Goal: Communication & Community: Answer question/provide support

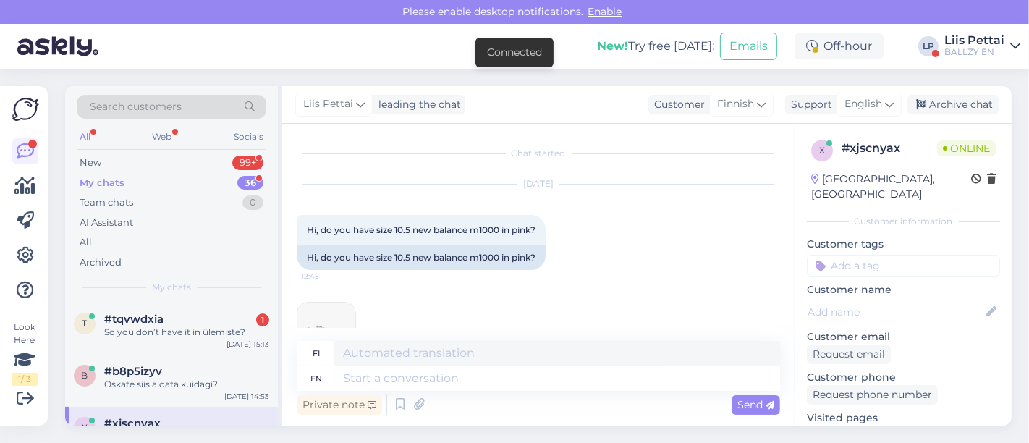
scroll to position [148, 0]
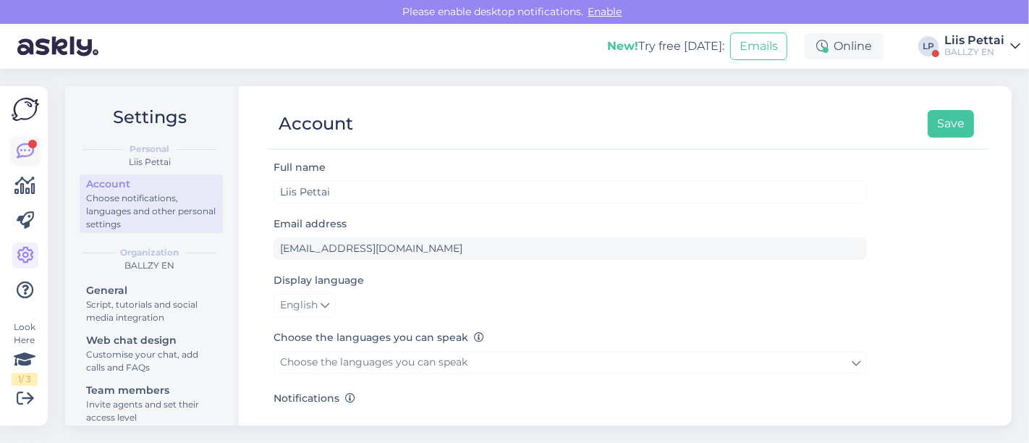
click at [27, 156] on icon at bounding box center [25, 151] width 17 height 17
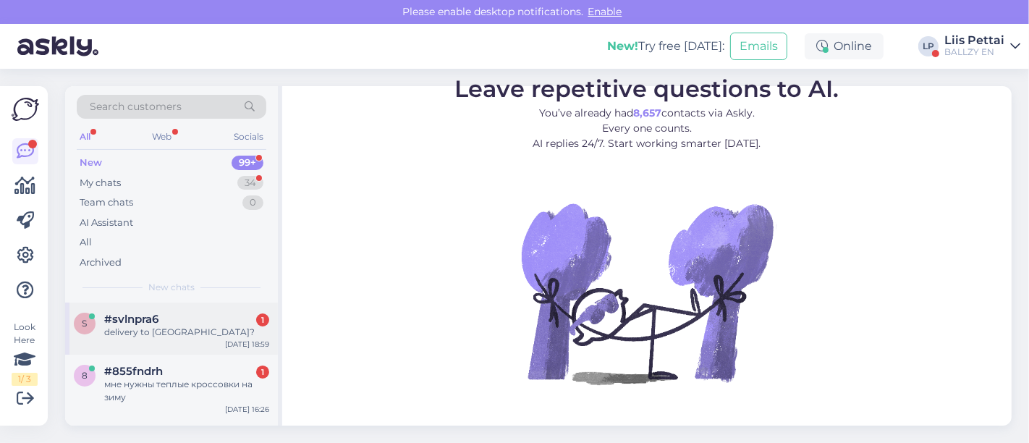
click at [151, 321] on span "#svlnpra6" at bounding box center [131, 319] width 54 height 13
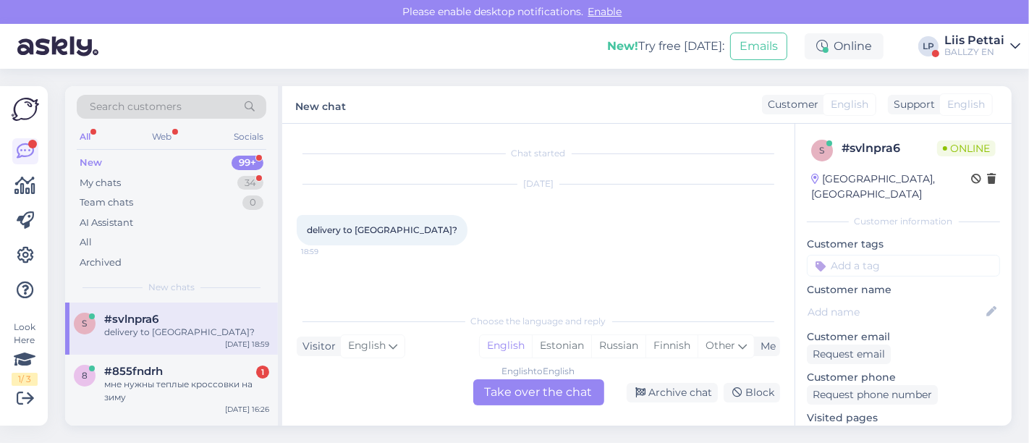
click at [521, 400] on div "English to English Take over the chat" at bounding box center [538, 392] width 131 height 26
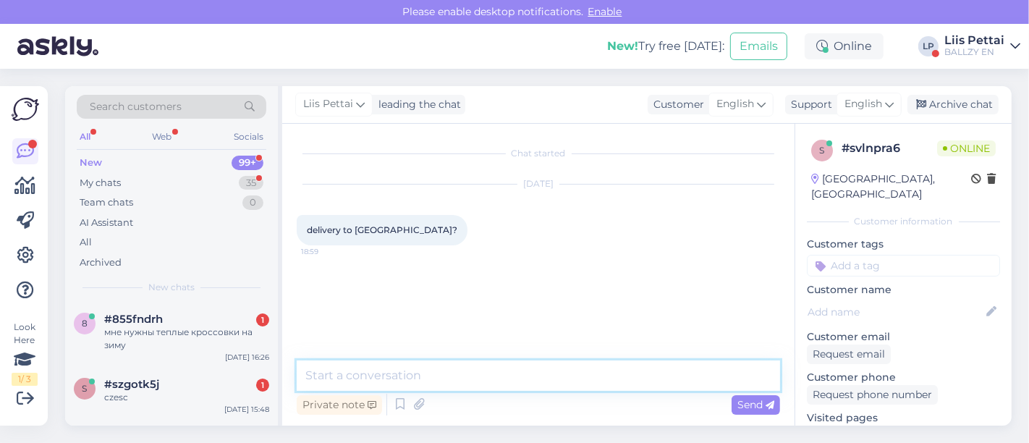
click at [469, 383] on textarea at bounding box center [539, 376] width 484 height 30
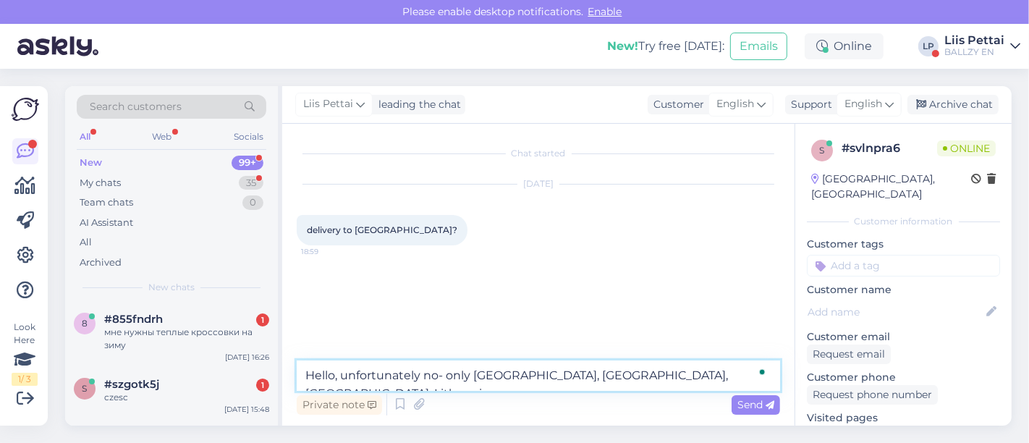
type textarea "Hello, unfortunately no- only Finland, Sweden, Latvia, Lithuania"
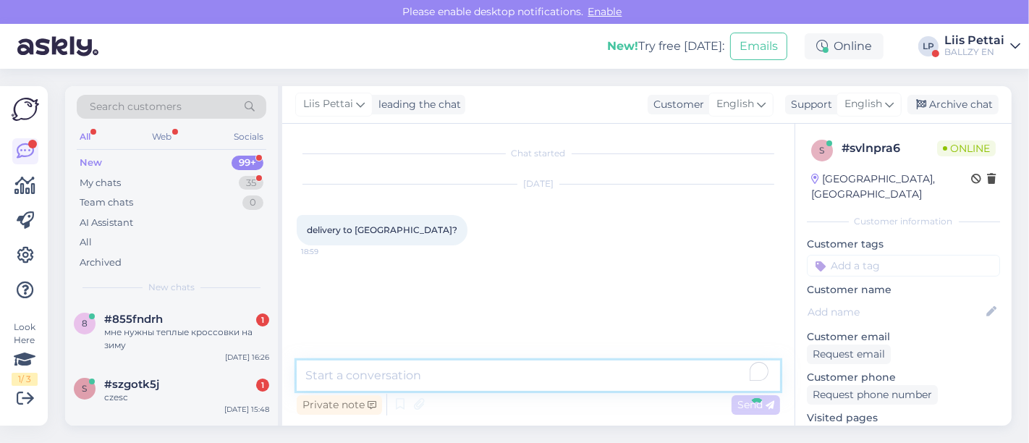
scroll to position [18, 0]
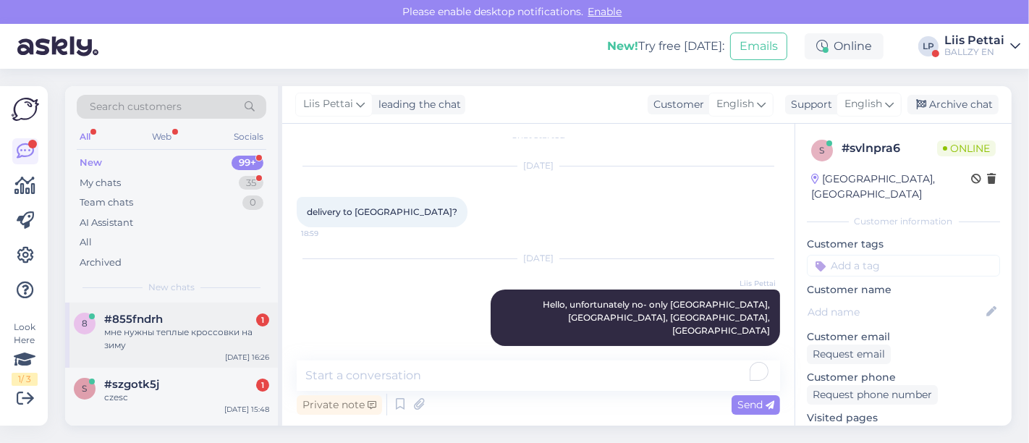
click at [240, 327] on div "мне нужны теплые кроссовки на зиму" at bounding box center [186, 339] width 165 height 26
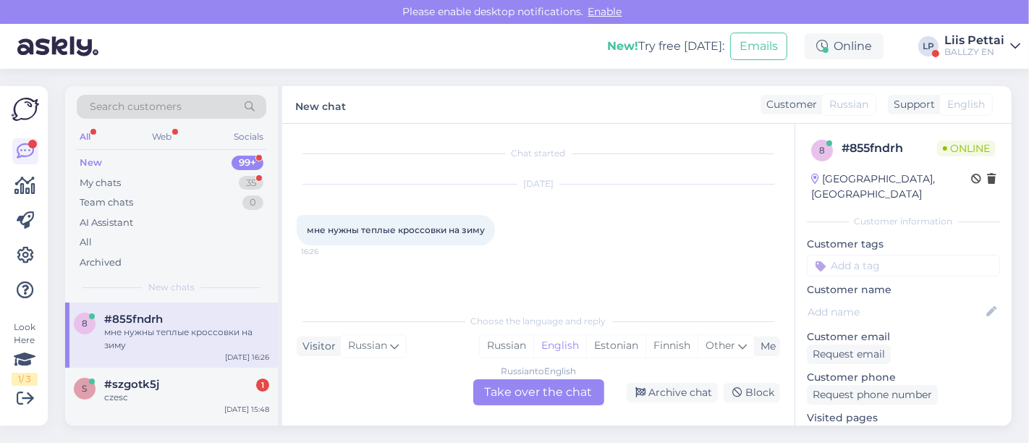
click at [581, 392] on div "Russian to English Take over the chat" at bounding box center [538, 392] width 131 height 26
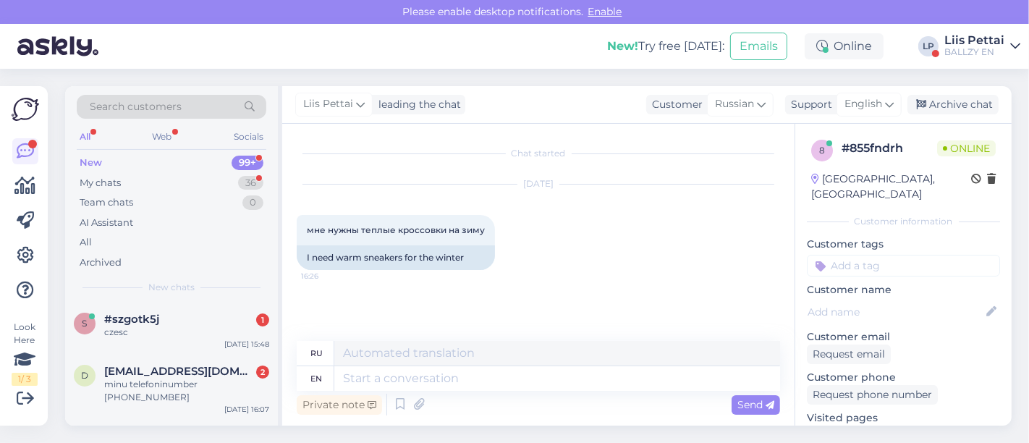
click at [515, 394] on div "Private note Send" at bounding box center [539, 405] width 484 height 28
click at [518, 380] on textarea at bounding box center [557, 378] width 446 height 25
click at [381, 378] on textarea at bounding box center [557, 378] width 446 height 25
type textarea "Hello,"
type textarea "Привет,"
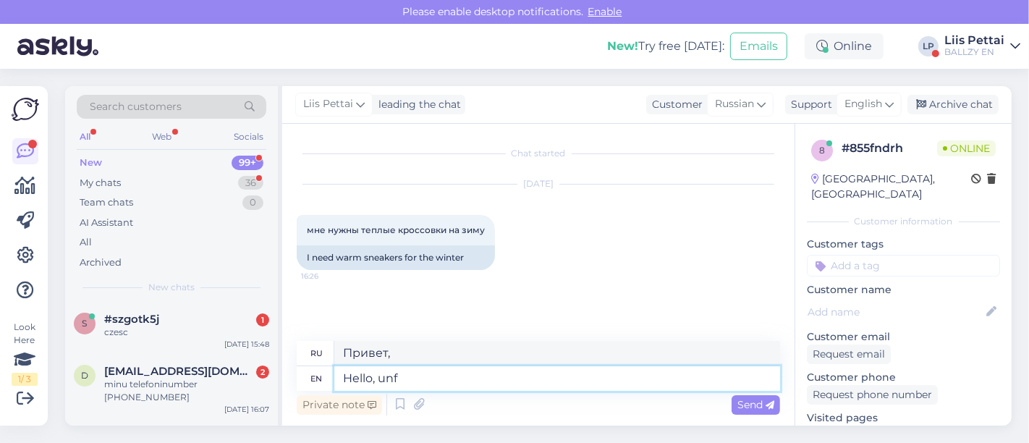
type textarea "Hello, un"
type textarea "Привет, не знаю"
type textarea "Hello, ri"
type textarea "Привет,"
type textarea "Hello, rigjt n"
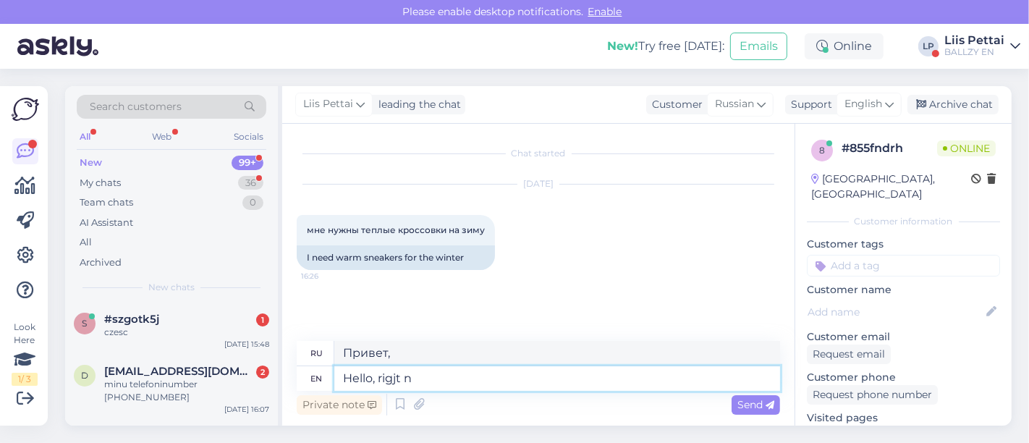
type textarea "Привет, хорошо"
type textarea "Hello, right n"
type textarea "Привет, да?"
type textarea "Hello, right no"
type textarea "Привет, да, нет."
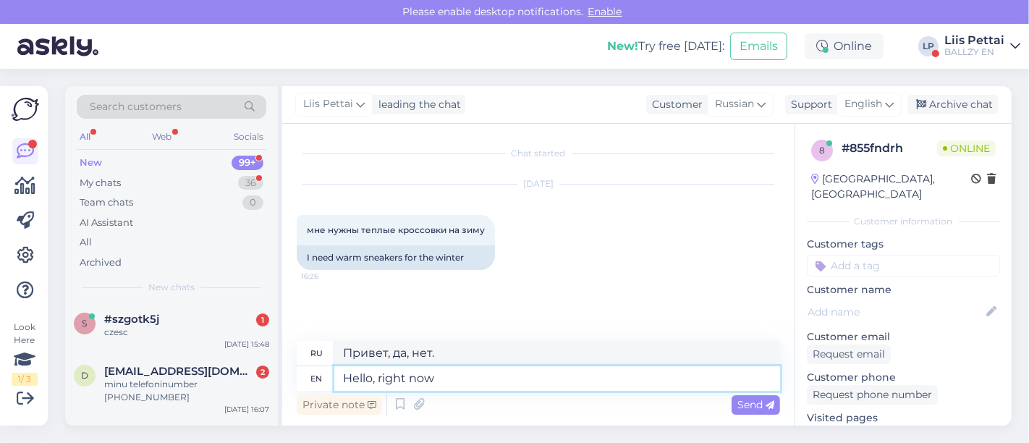
type textarea "Hello, right now"
type textarea "Привет, прямо сейчас"
type textarea "Hello, right now we o"
type textarea "Здравствуйте, прямо сейчас мы"
type textarea "Hello, right now we only have"
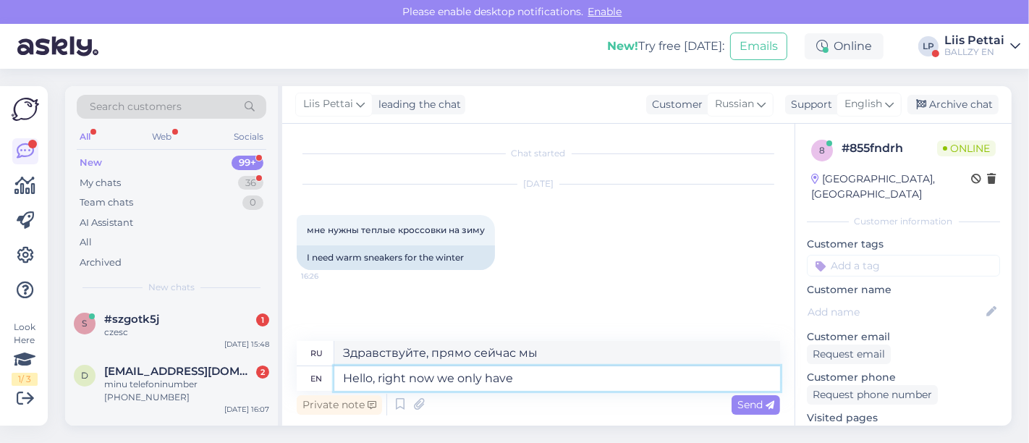
type textarea "Здравствуйте, сейчас мы только"
type textarea "Hello, right now we only have b"
type textarea "Здравствуйте, сейчас у нас есть только"
type textarea "Hello, right now we only have boots, b"
type textarea "Здравствуйте, сейчас у нас есть только ботинки,"
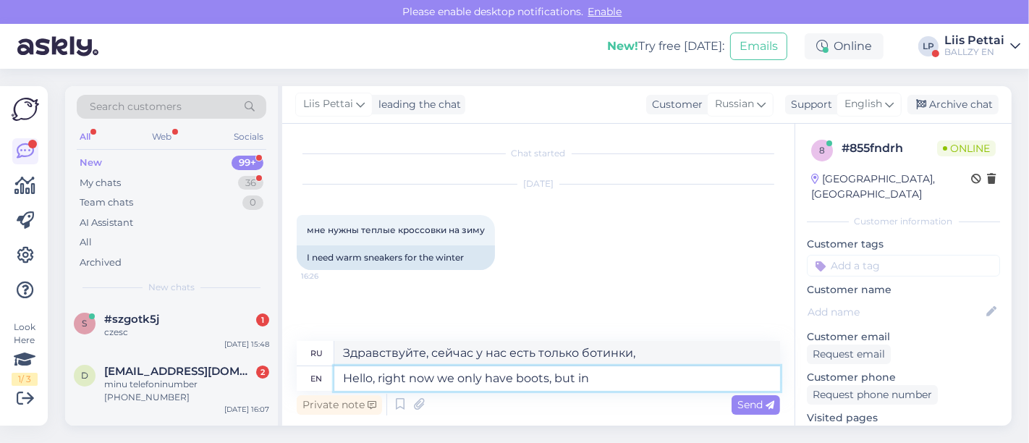
type textarea "Hello, right now we only have boots, but in"
type textarea "Здравствуйте, сейчас у нас есть только ботинки, но"
type textarea "Hello, right now we only have boots, but in a"
type textarea "Здравствуйте, сейчас у нас есть только ботинки, но в"
type textarea "Hello, right now we only have boots, but in a couple o"
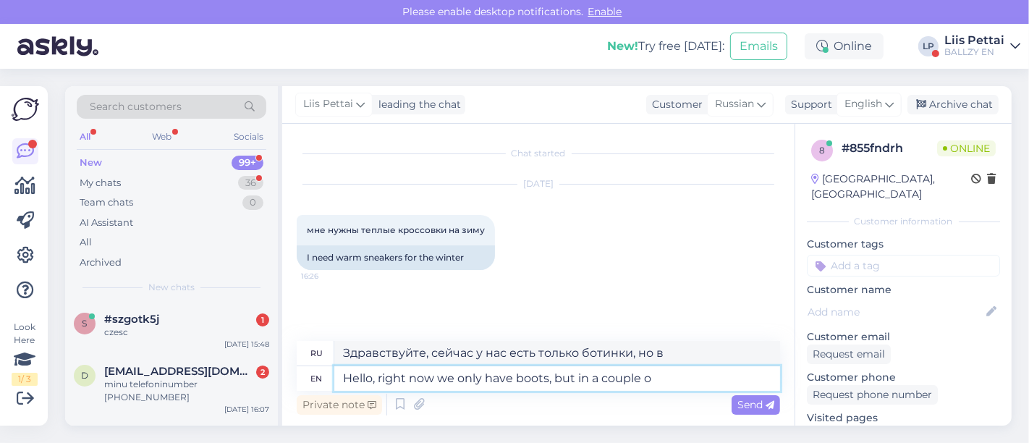
type textarea "Здравствуйте, сейчас у нас есть только ботинки, но через пару дней"
type textarea "Hello, right now we only have boots, but in a couple of week"
type textarea "Здравствуйте, сейчас у нас есть только ботинки, но через пару недель"
type textarea "Hello, right now we only have boots, but in a couple of weeks we"
type textarea "Здравствуйте, сейчас у нас есть только ботинки, но через пару недель мы"
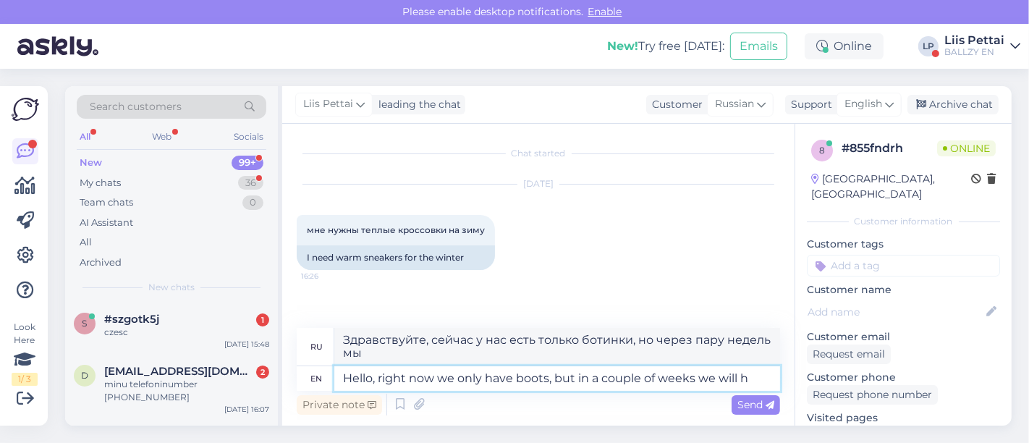
type textarea "Hello, right now we only have boots, but in a couple of weeks we will ha"
type textarea "Здравствуйте, сейчас у нас есть только ботинки, но через пару недель будут"
type textarea "Hello, right now we only have boots, but in a couple of weeks we will have"
type textarea "Здравствуйте, сейчас у нас есть только ботинки, но через пару недель у нас будут"
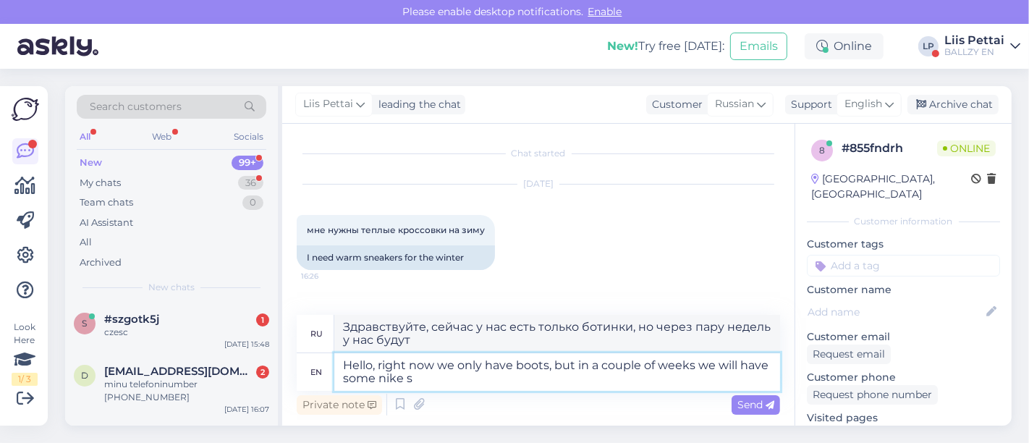
type textarea "Hello, right now we only have boots, but in a couple of weeks we will have some…"
type textarea "Здравствуйте, сейчас у нас есть только ботинки, но через пару недель у нас буду…"
type textarea "Hello, right now we only have boots, but in a couple of weeks we will have some…"
type textarea "Здравствуйте, сейчас у нас есть только ботинки, но через пару недель у нас буду…"
type textarea "Hello, right now we only have boots, but in a couple of weeks we will have some…"
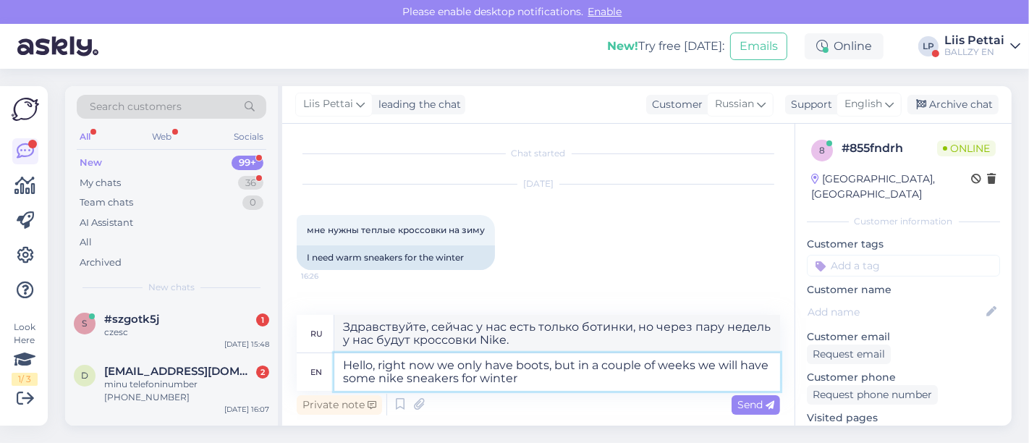
type textarea "Здравствуйте, сейчас у нас есть только ботинки, но через пару недель у нас буду…"
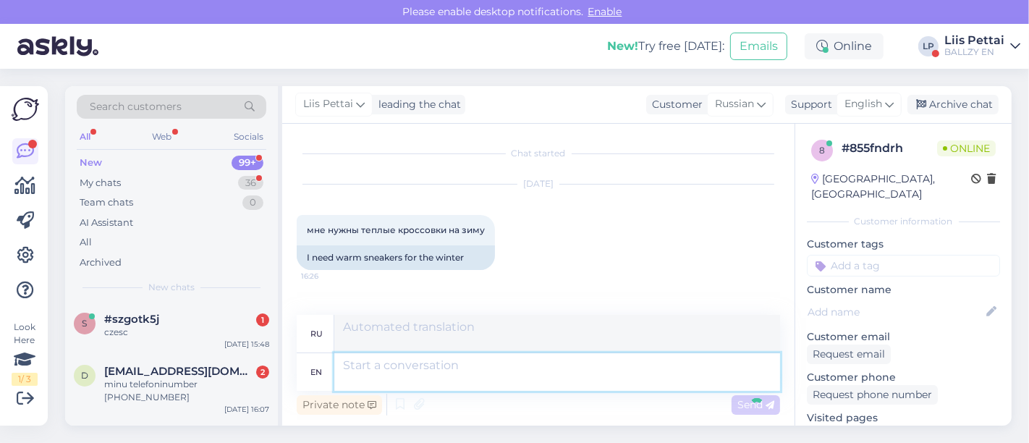
scroll to position [100, 0]
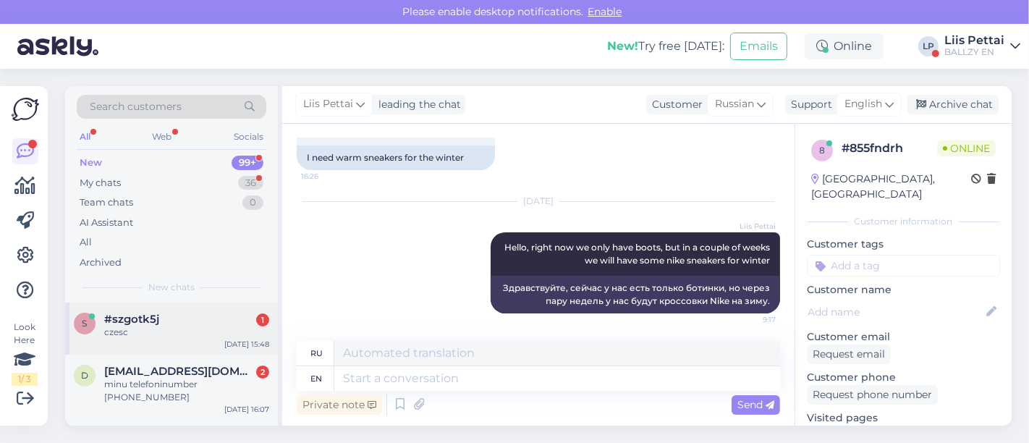
click at [133, 334] on div "czesc" at bounding box center [186, 332] width 165 height 13
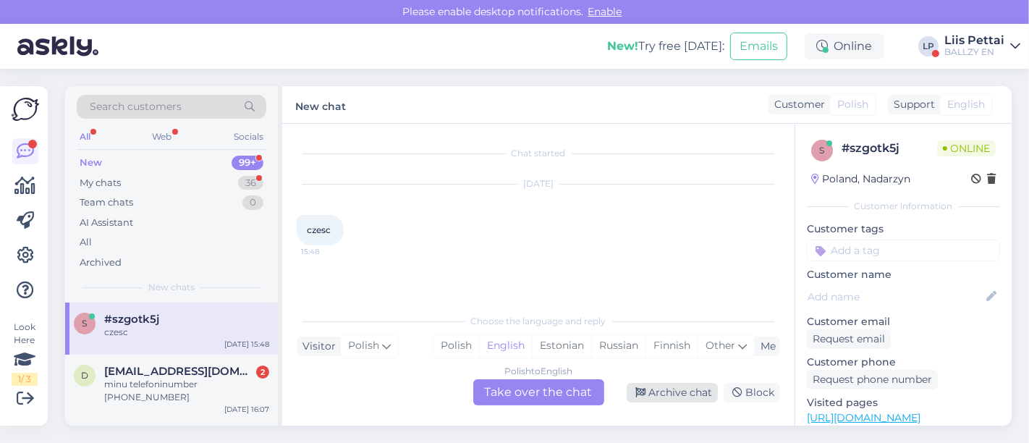
click at [683, 391] on div "Archive chat" at bounding box center [672, 393] width 91 height 20
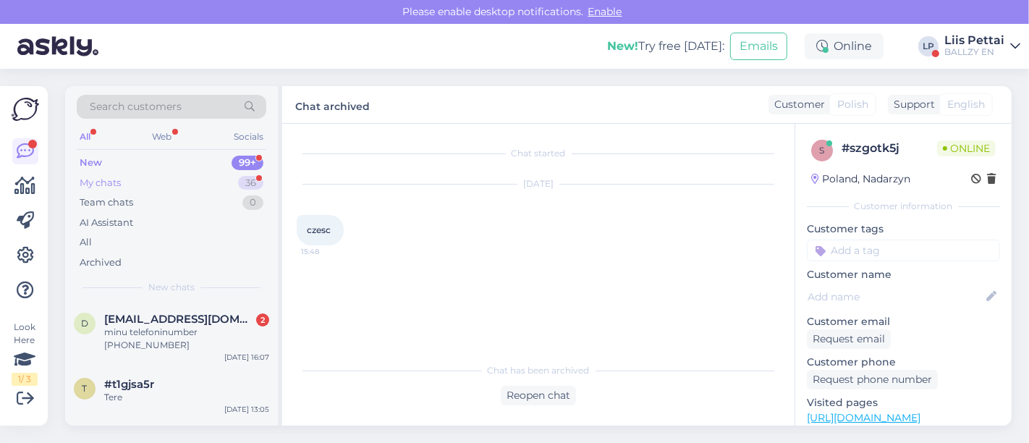
click at [139, 187] on div "My chats 36" at bounding box center [172, 183] width 190 height 20
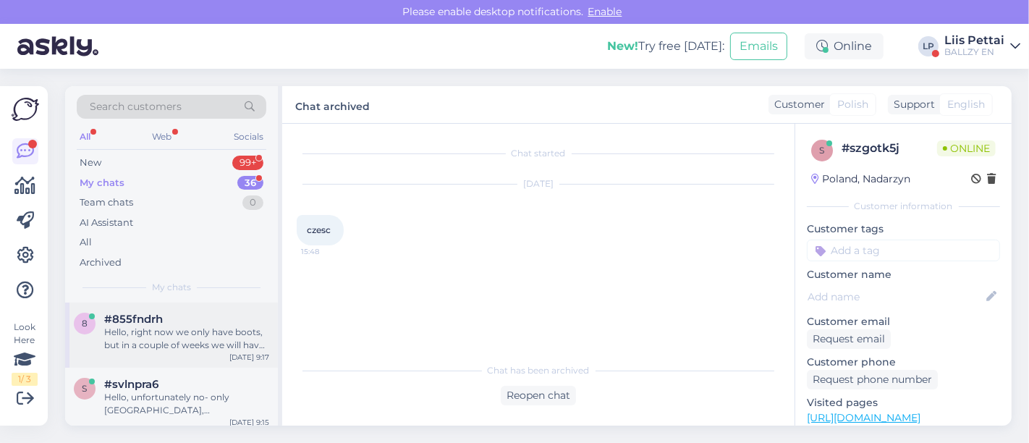
click at [167, 334] on div "Hello, right now we only have boots, but in a couple of weeks we will have some…" at bounding box center [186, 339] width 165 height 26
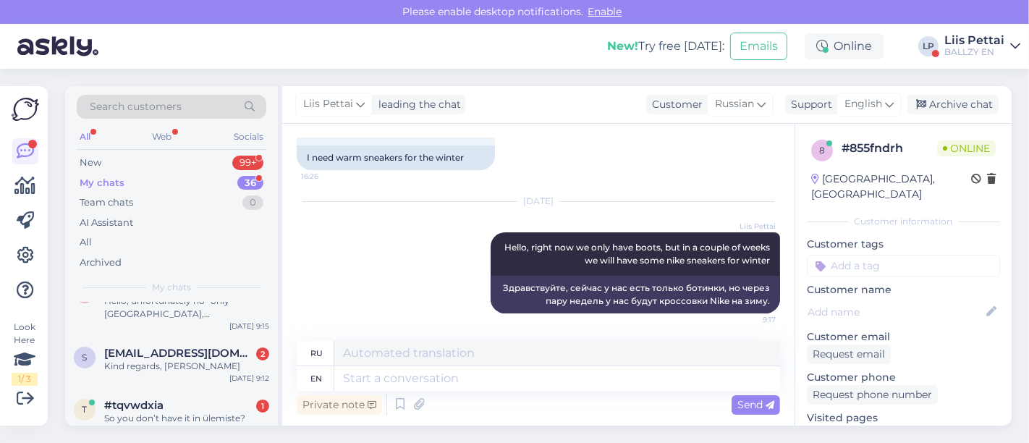
scroll to position [128, 0]
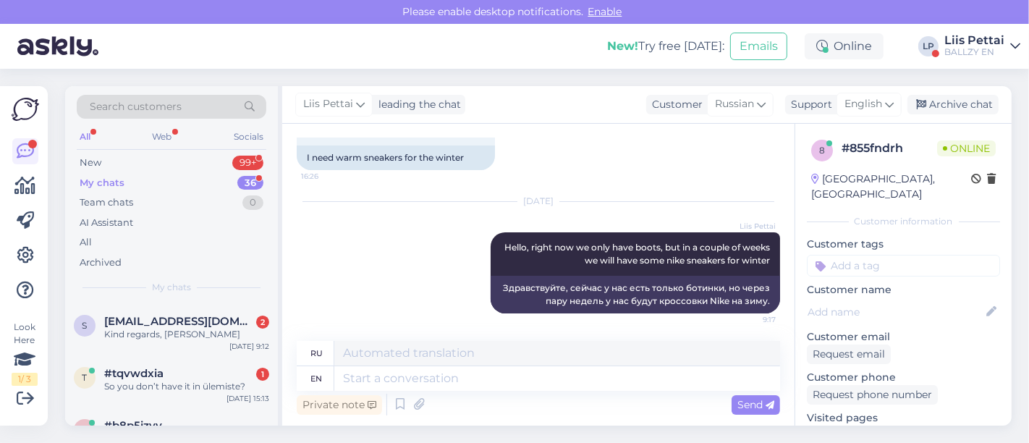
click at [167, 334] on div "Kind regards, Muhammed Sarjo Bah" at bounding box center [186, 334] width 165 height 13
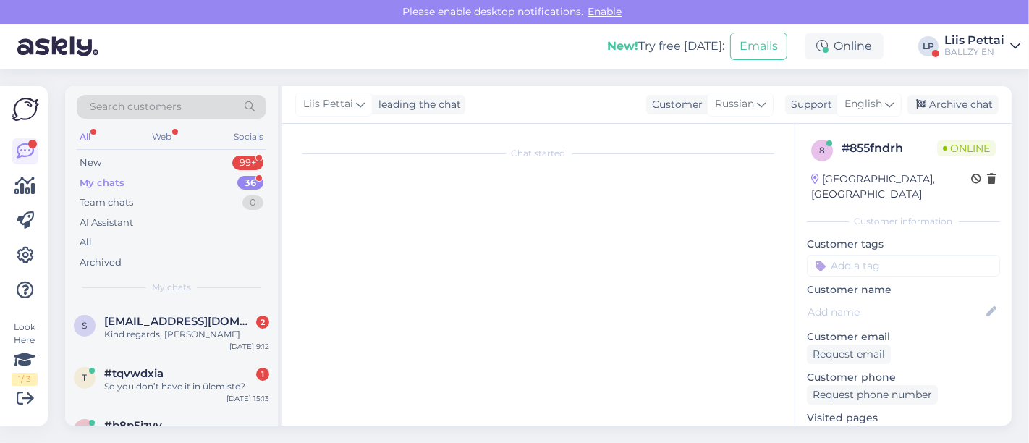
scroll to position [491, 0]
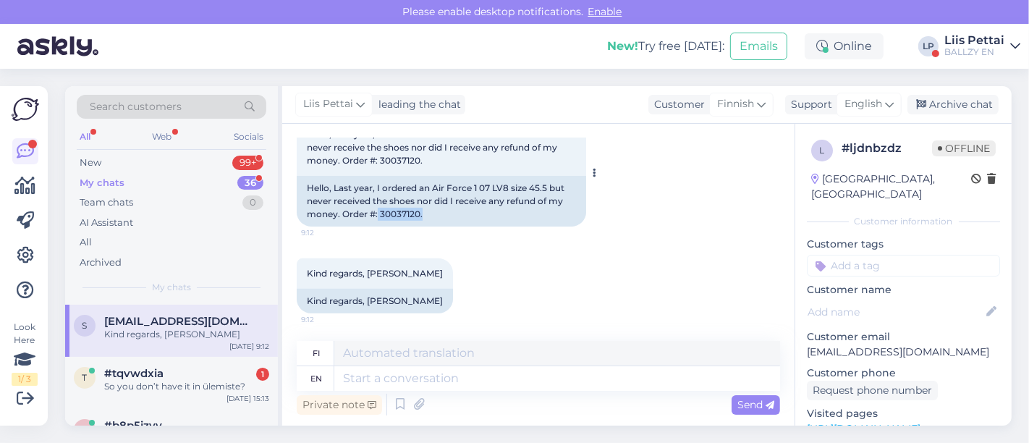
drag, startPoint x: 378, startPoint y: 216, endPoint x: 426, endPoint y: 215, distance: 48.5
click at [426, 215] on div "Hello, Last year, I ordered an Air Force 1 07 LV8 size 45.5 but never received …" at bounding box center [442, 201] width 290 height 51
copy div "30037120."
click at [201, 373] on div "#tqvwdxia 1" at bounding box center [186, 373] width 165 height 13
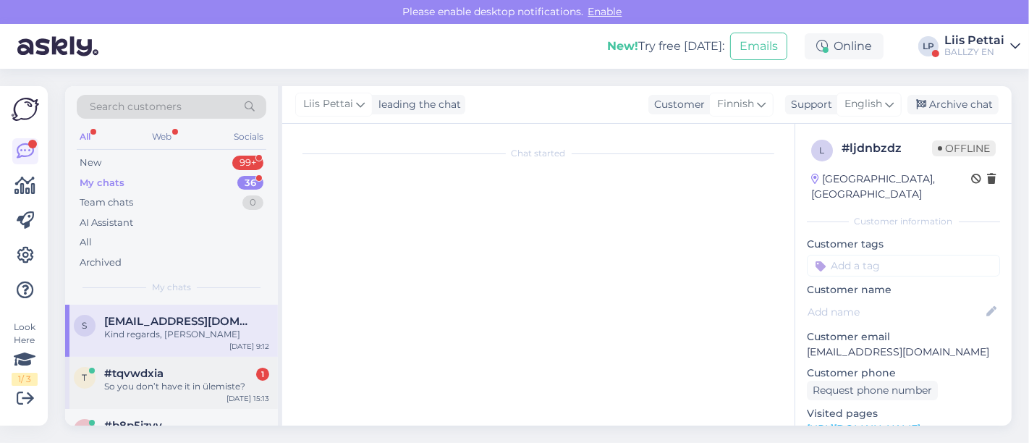
scroll to position [154, 0]
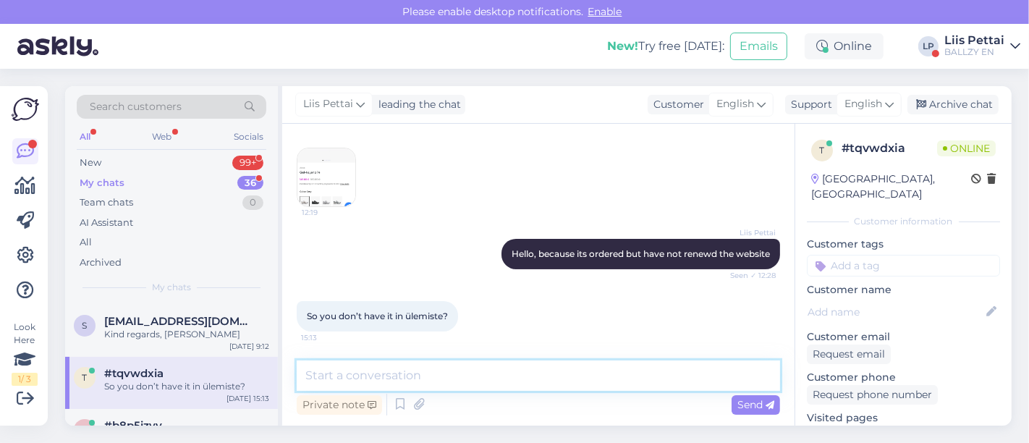
click at [479, 382] on textarea at bounding box center [539, 376] width 484 height 30
type textarea "no :("
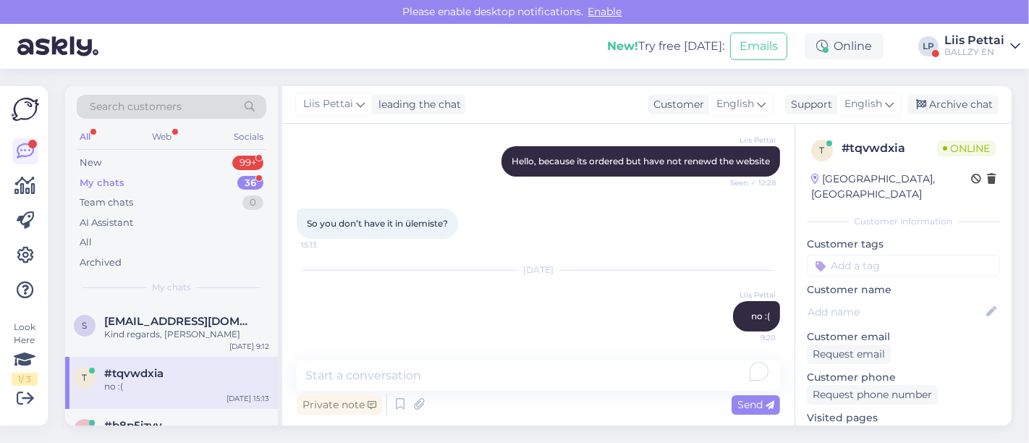
click at [232, 393] on div "[DATE] 15:13" at bounding box center [248, 398] width 43 height 11
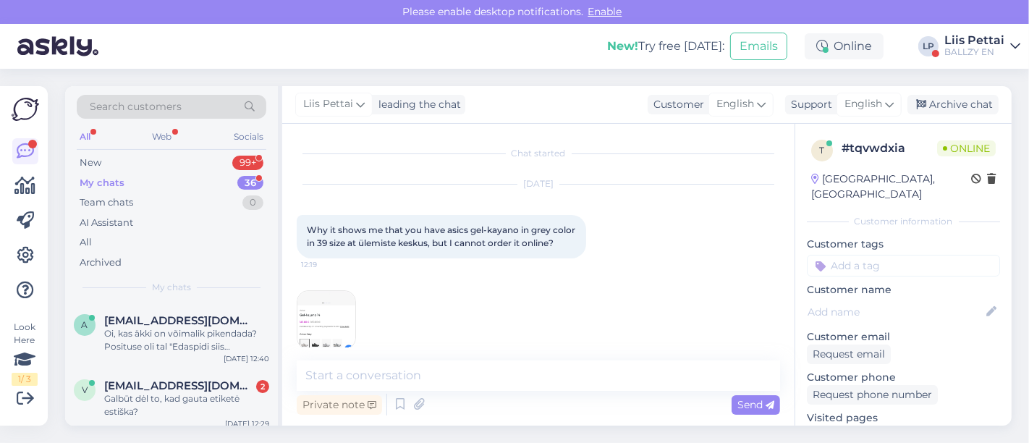
scroll to position [353, 0]
click at [232, 392] on div "Galbūt dėl to, kad gauta etiketė estiška?" at bounding box center [186, 402] width 165 height 26
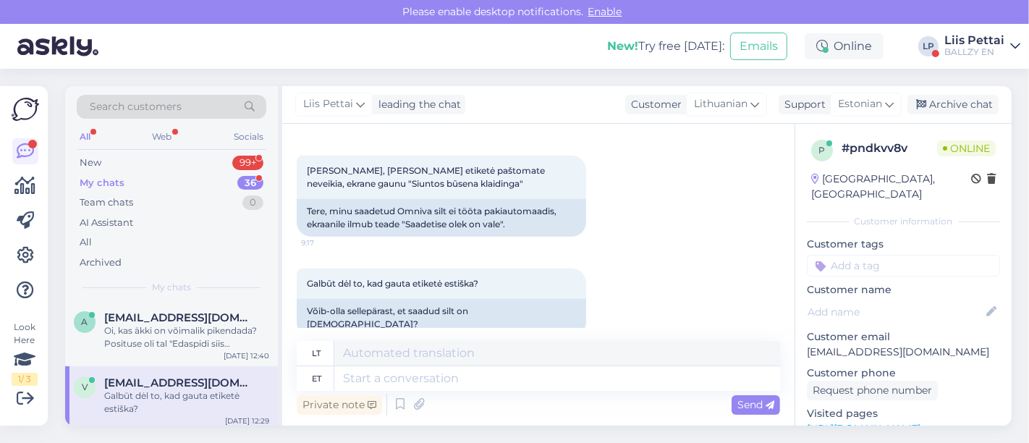
scroll to position [856, 0]
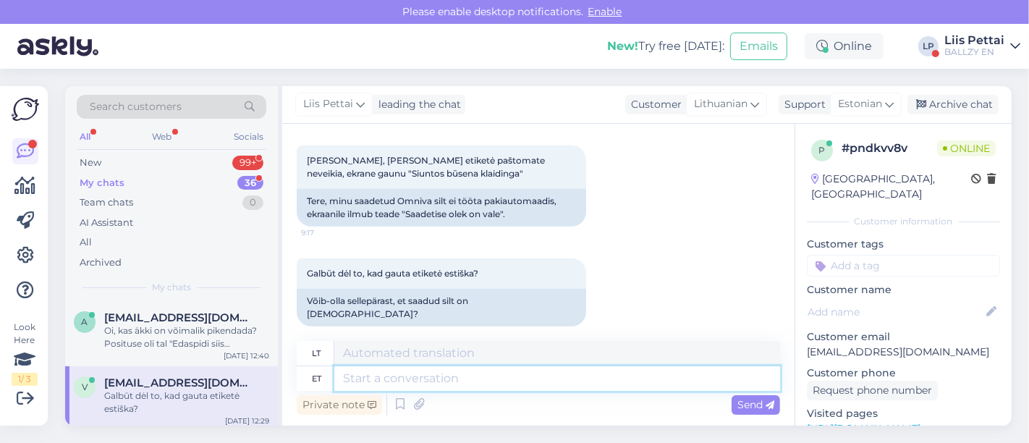
click at [624, 381] on textarea at bounding box center [557, 378] width 446 height 25
type textarea "te pea"
type textarea "tu"
type textarea "te peate va"
type textarea "tu privalai"
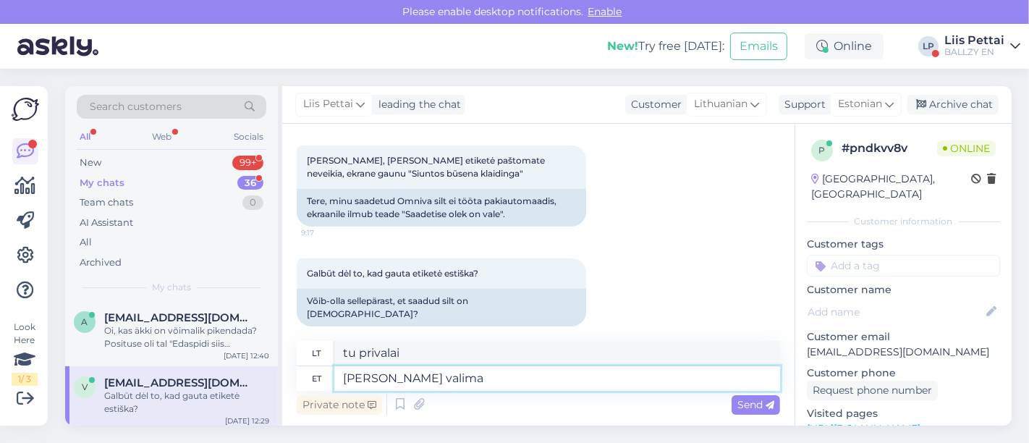
type textarea "te peate valima e"
type textarea "jūs turite pasirinkti"
type textarea "te peate valima et paki saa"
type textarea "turite pasirinkti tą paketą"
type textarea "te peate valima et paki saatmine- eel"
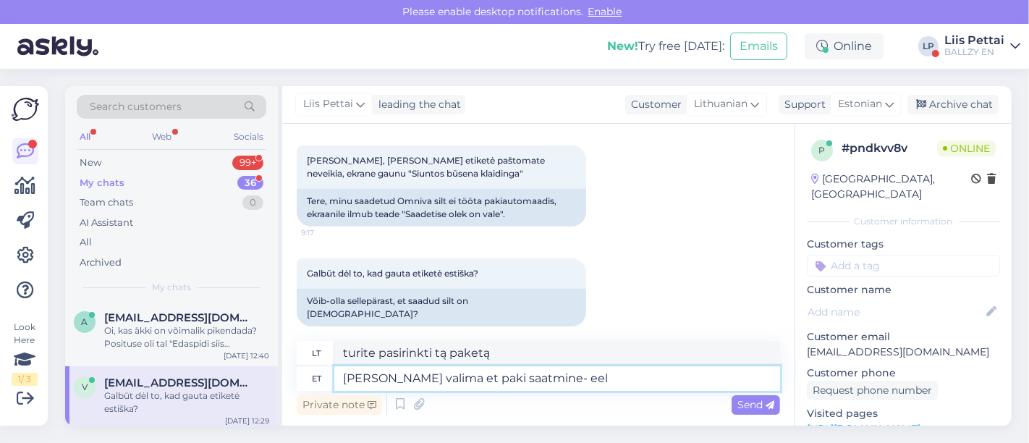
type textarea "turite pasirinkti siųsti siuntinį –"
type textarea "te peate valima et paki saatmine- eelvormistatud pa"
type textarea "turite pasirinkti siųsti paketą – iš anksto suformatuotą"
type textarea "te peate valima et paki saatmine- eelvormistatud pakk"
type textarea "turite pasirinkti siųsti paketą – iš anksto suformatuotas paketas"
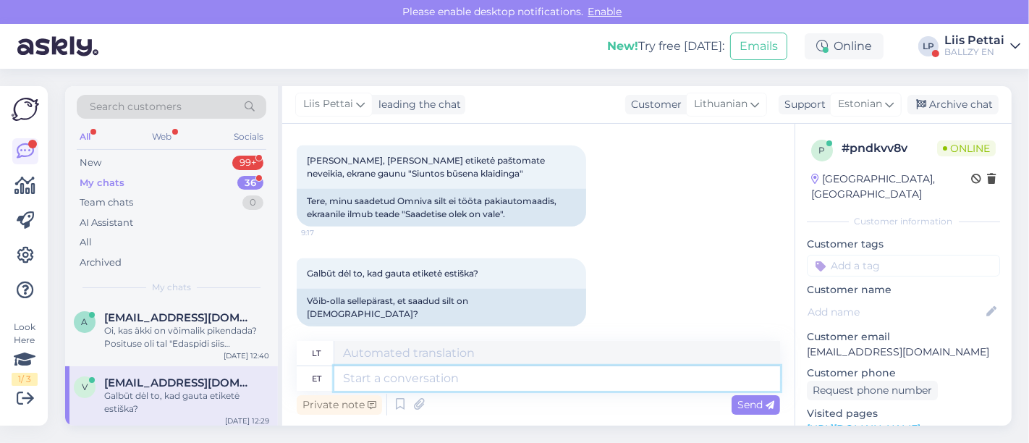
scroll to position [956, 0]
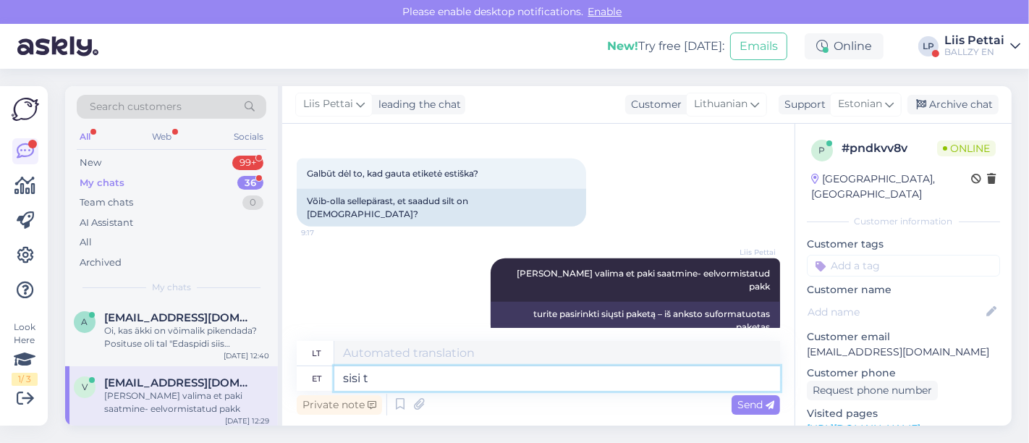
type textarea "sisi tö"
type textarea "viduje"
type textarea "sisi töötab"
type textarea "Aš dirbu."
drag, startPoint x: 361, startPoint y: 382, endPoint x: 280, endPoint y: 373, distance: 81.6
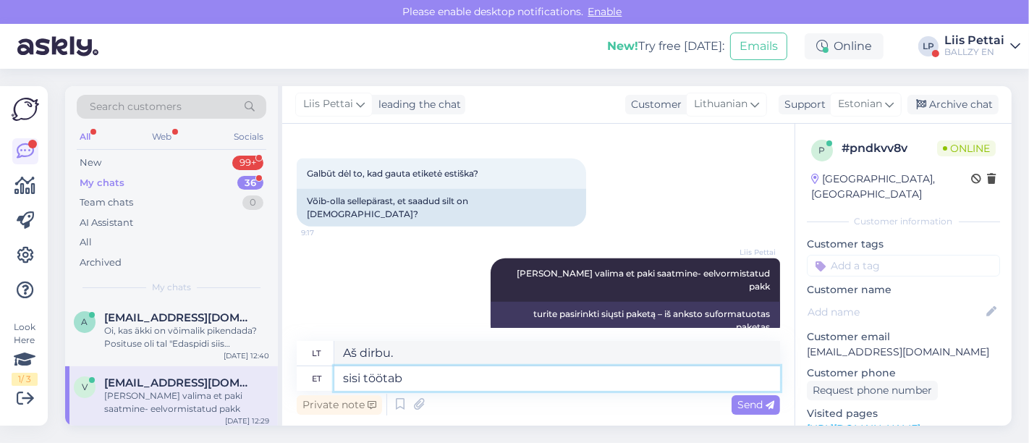
click at [280, 373] on div "Search customers All Web Socials New 99+ My chats 36 Team chats 0 AI Assistant …" at bounding box center [538, 256] width 947 height 340
type textarea "siis töötab"
type textarea "tada tai veikia"
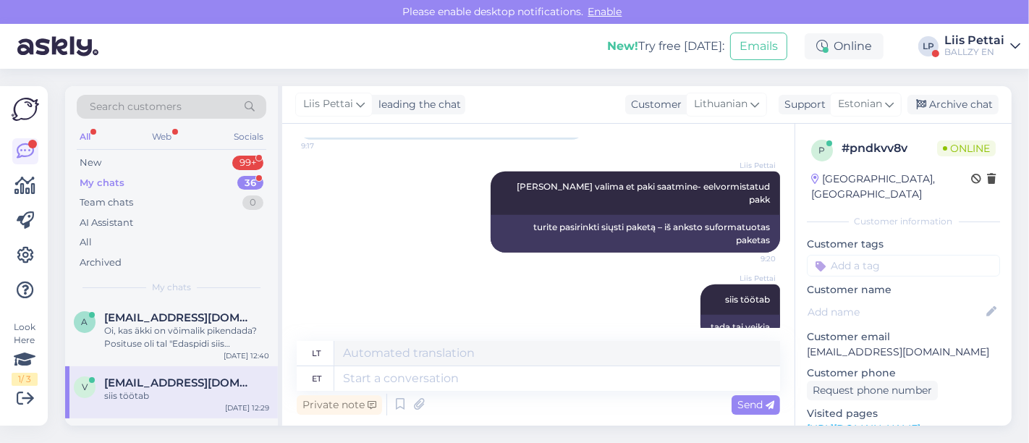
click at [184, 386] on span "[EMAIL_ADDRESS][DOMAIN_NAME]" at bounding box center [179, 382] width 151 height 13
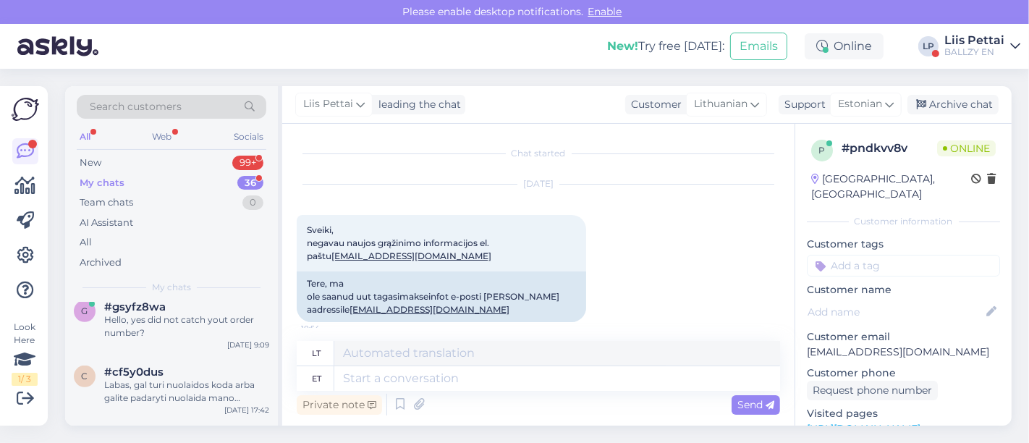
scroll to position [804, 0]
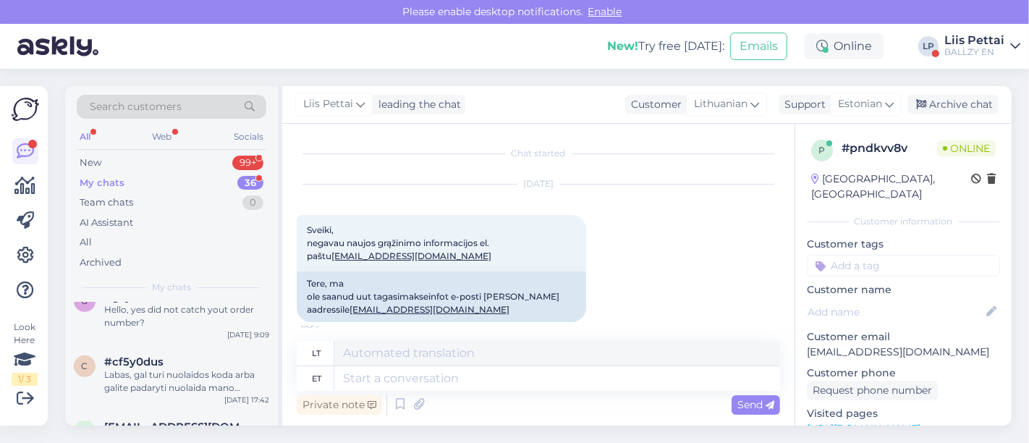
click at [959, 51] on div "BALLZY EN" at bounding box center [975, 52] width 60 height 12
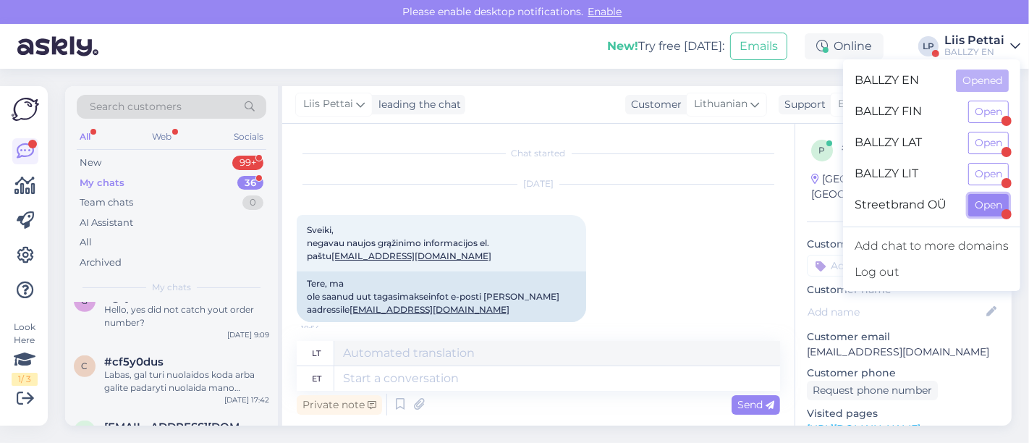
click at [989, 212] on button "Open" at bounding box center [989, 205] width 41 height 22
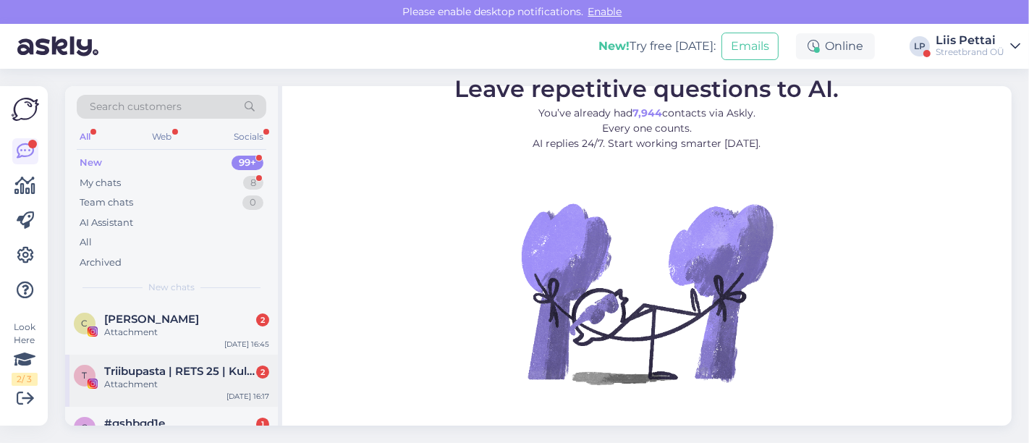
click at [146, 384] on div "Attachment" at bounding box center [186, 384] width 165 height 13
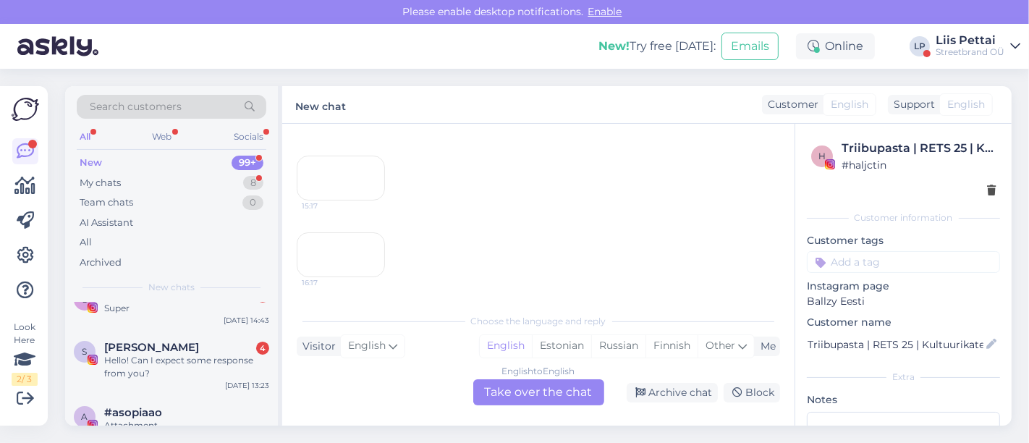
scroll to position [232, 0]
click at [279, 251] on div "Search customers All Web Socials New 99+ My chats 8 Team chats 0 AI Assistant A…" at bounding box center [173, 256] width 217 height 340
click at [329, 246] on div "16:17" at bounding box center [341, 254] width 88 height 45
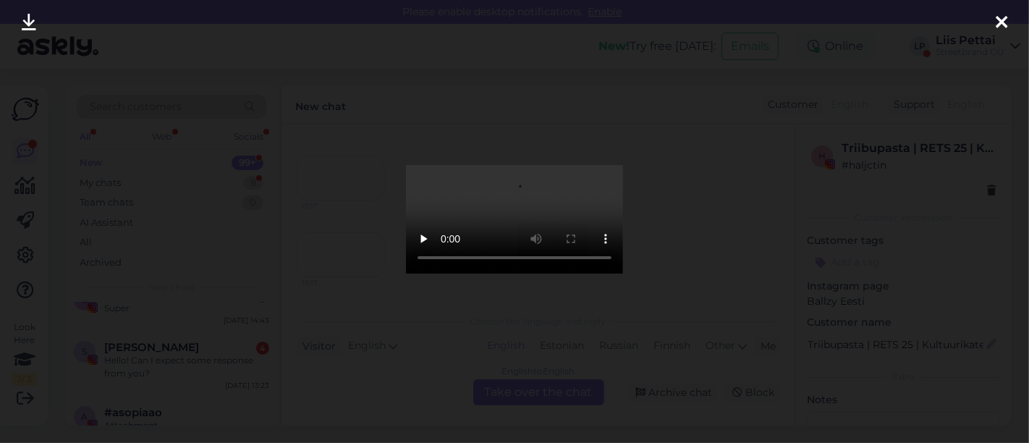
click at [321, 317] on div at bounding box center [514, 221] width 1029 height 443
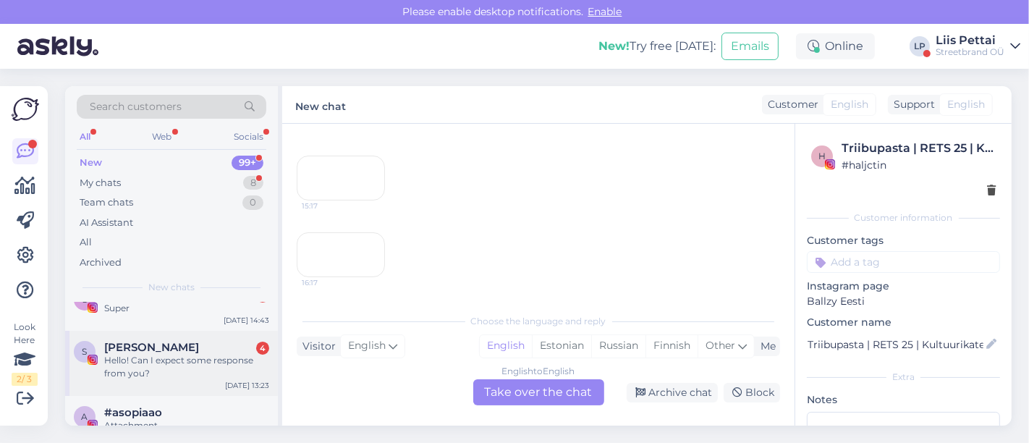
click at [269, 341] on div "Simona Junkere 4" at bounding box center [186, 347] width 165 height 13
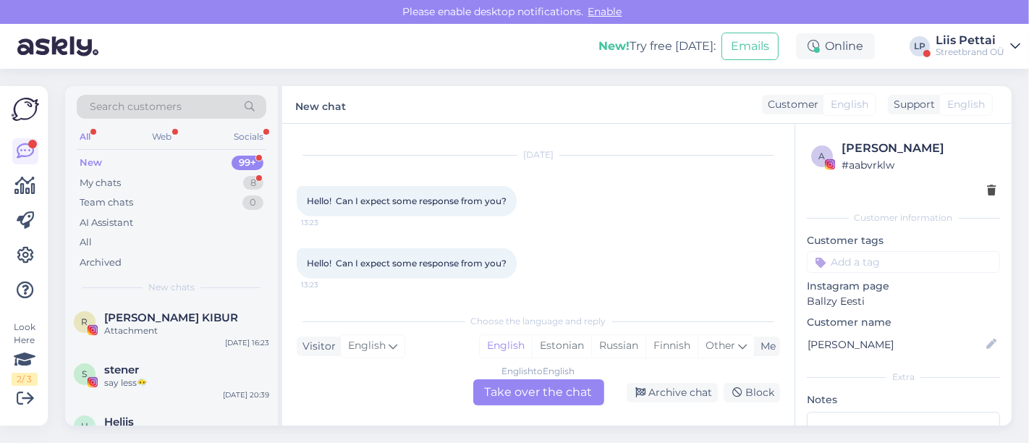
scroll to position [386, 0]
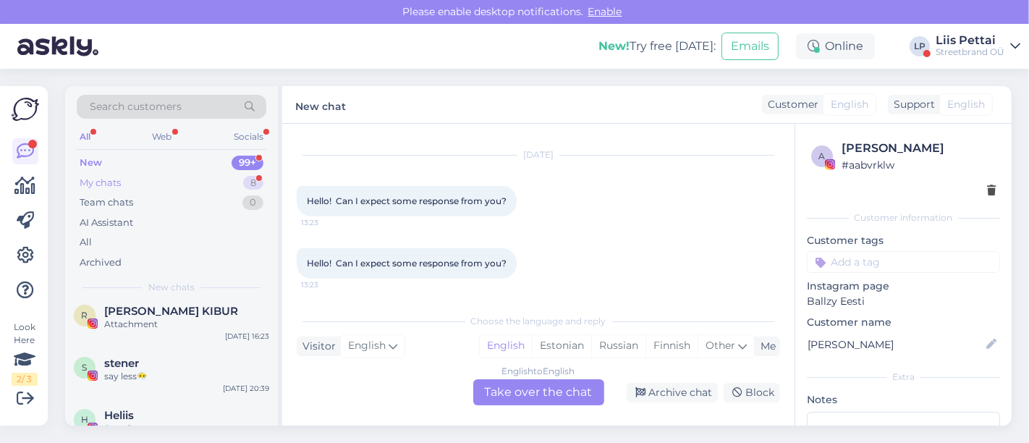
click at [117, 181] on div "My chats" at bounding box center [100, 183] width 41 height 14
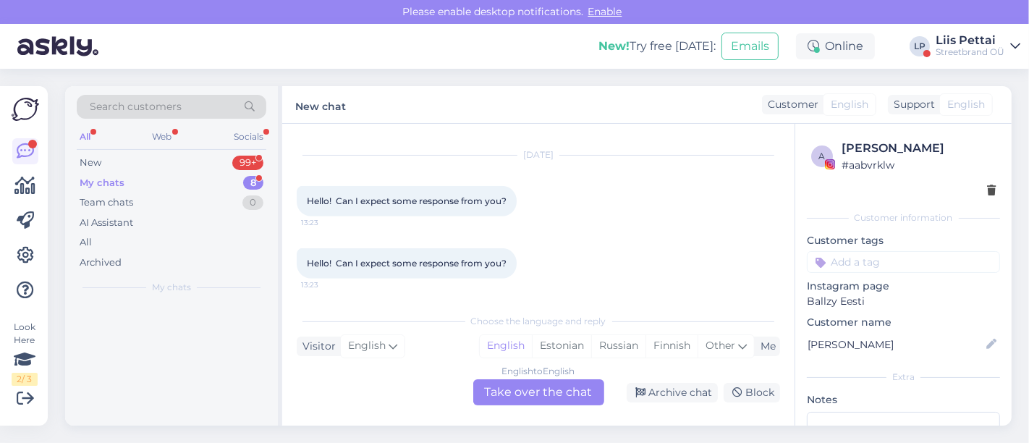
scroll to position [0, 0]
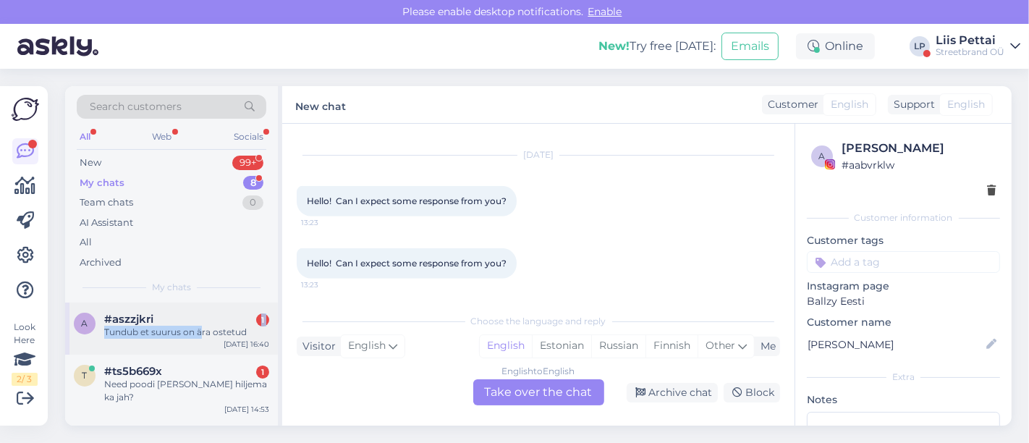
click at [200, 321] on div "#aszzjkri 1 Tundub et suurus on ära ostetud" at bounding box center [186, 326] width 165 height 26
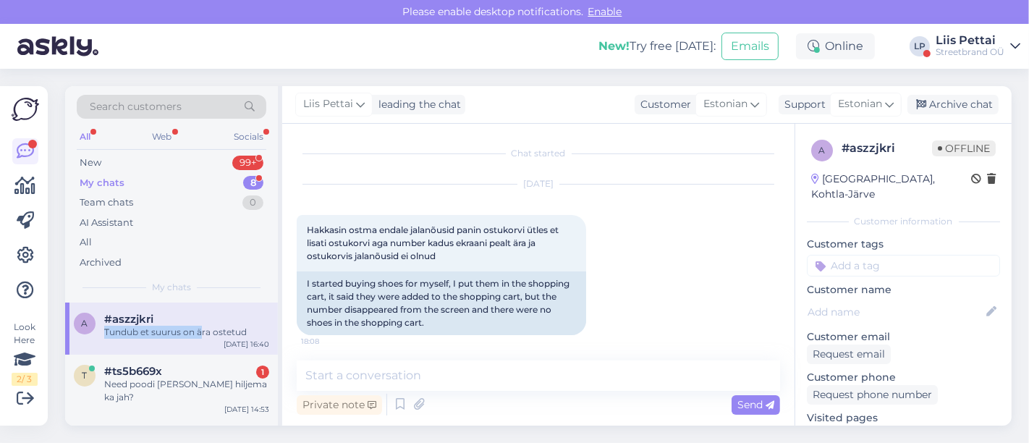
scroll to position [7537, 0]
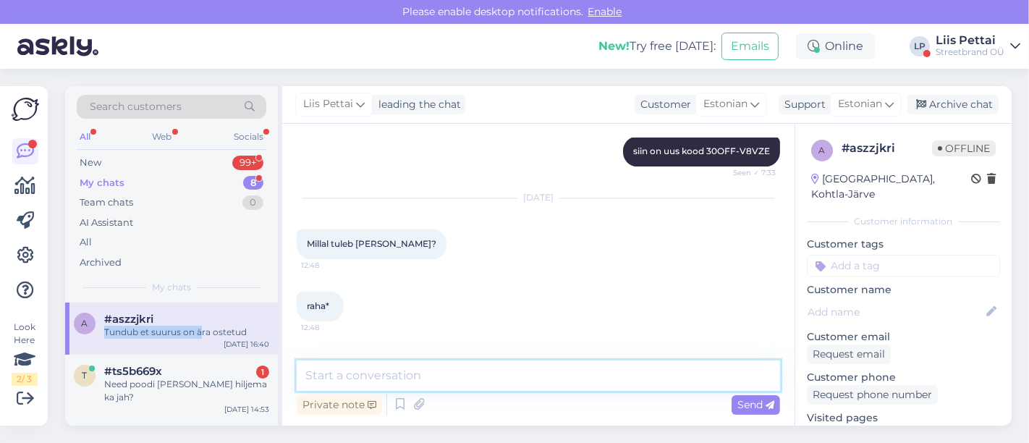
click at [593, 388] on textarea at bounding box center [539, 376] width 484 height 30
click at [621, 375] on textarea "To enrich screen reader interactions, please activate Accessibility in Grammarl…" at bounding box center [539, 376] width 484 height 30
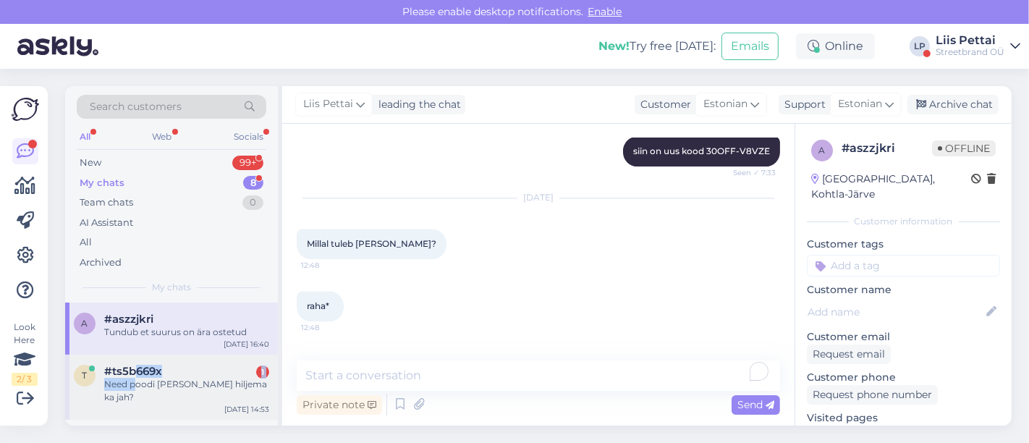
click at [134, 377] on div "#ts5b669x 1 Need poodi ei tule hiljema ka jah?" at bounding box center [186, 384] width 165 height 39
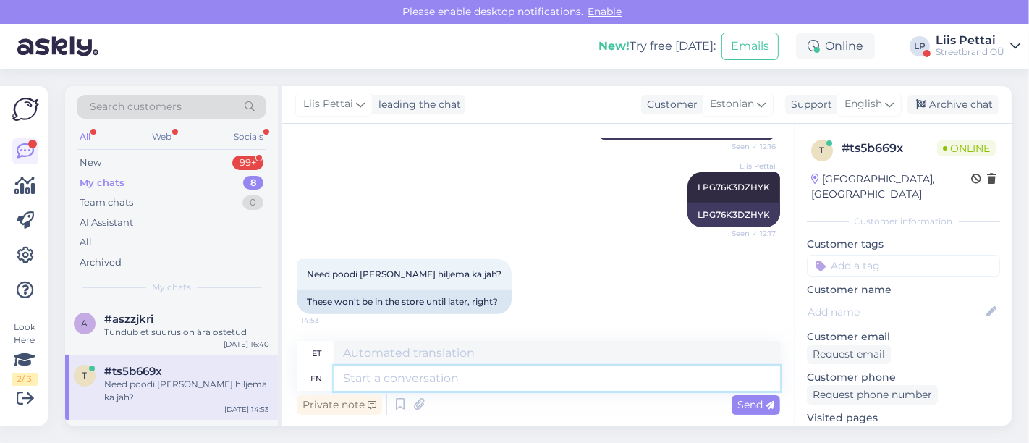
click at [488, 386] on textarea at bounding box center [557, 378] width 446 height 25
type textarea "ei"
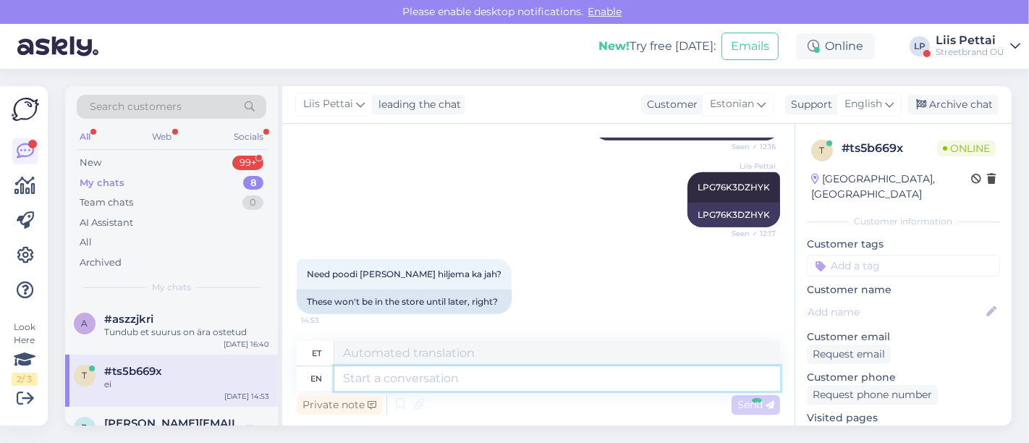
scroll to position [829, 0]
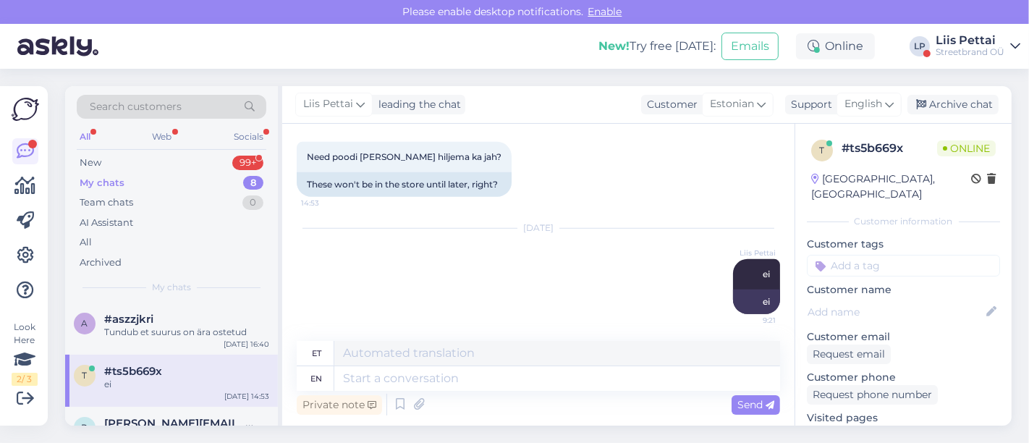
click at [163, 399] on div "t #ts5b669x ei Sep 30 14:53" at bounding box center [171, 381] width 213 height 52
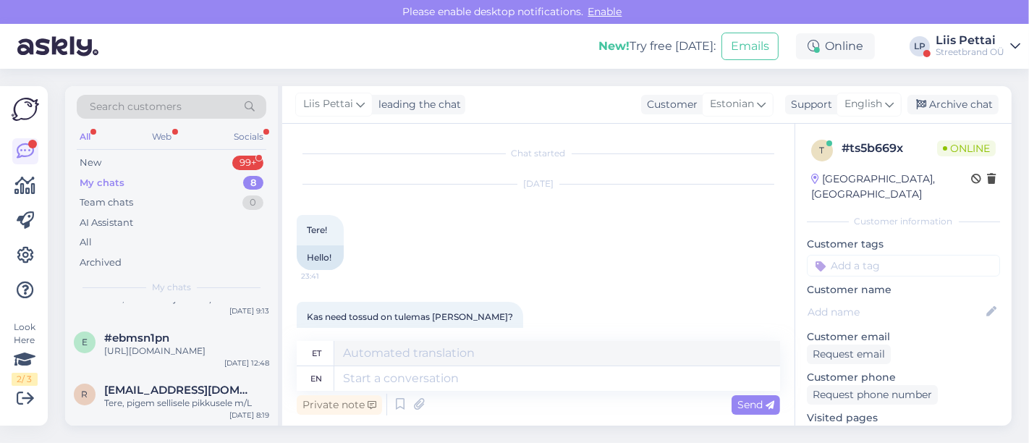
scroll to position [344, 0]
click at [163, 399] on div "Tere, pigem sellisele pikkusele m/L" at bounding box center [186, 403] width 165 height 13
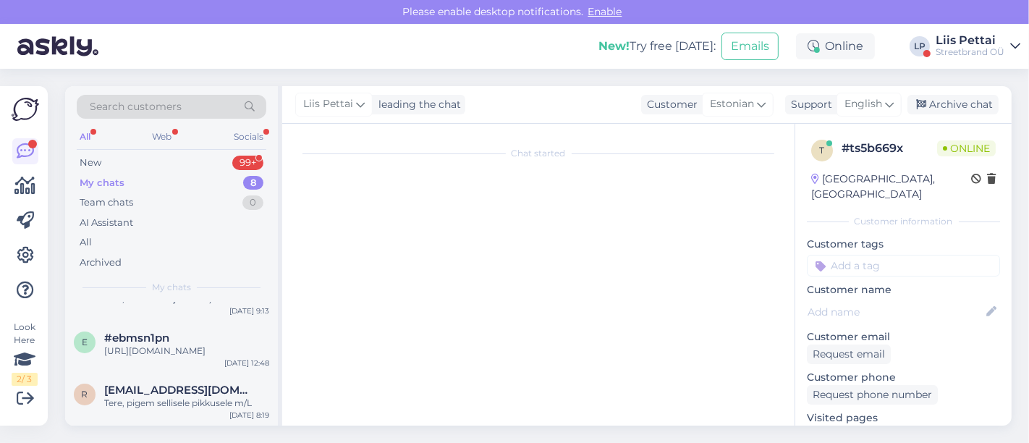
scroll to position [370, 0]
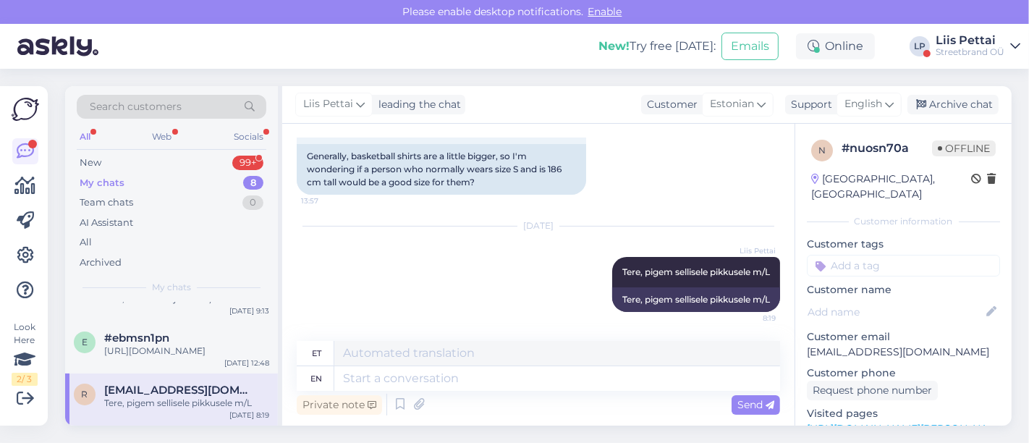
click at [163, 399] on div "Tere, pigem sellisele pikkusele m/L" at bounding box center [186, 403] width 165 height 13
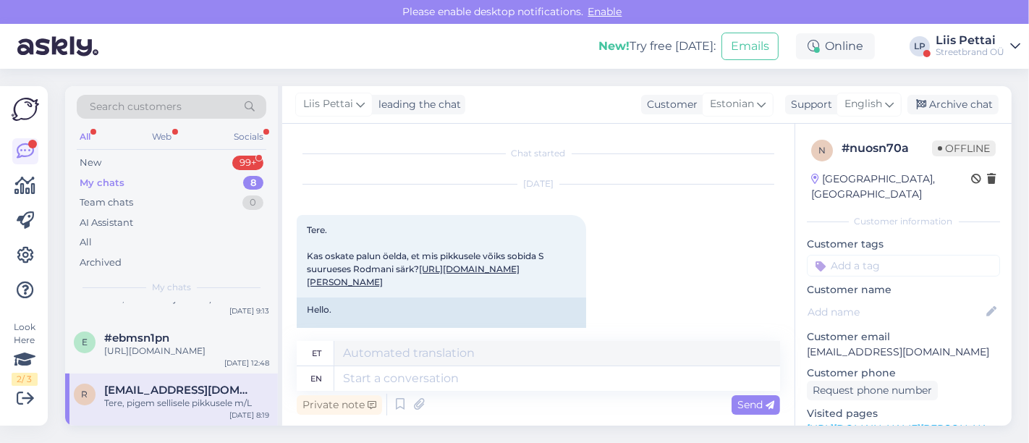
click at [163, 399] on div "Tere, pigem sellisele pikkusele m/L" at bounding box center [186, 403] width 165 height 13
click at [175, 321] on div "e #ebmsn1pn https://ballzy.eu/et/shopping-help#returning Sep 29 12:48" at bounding box center [171, 347] width 213 height 52
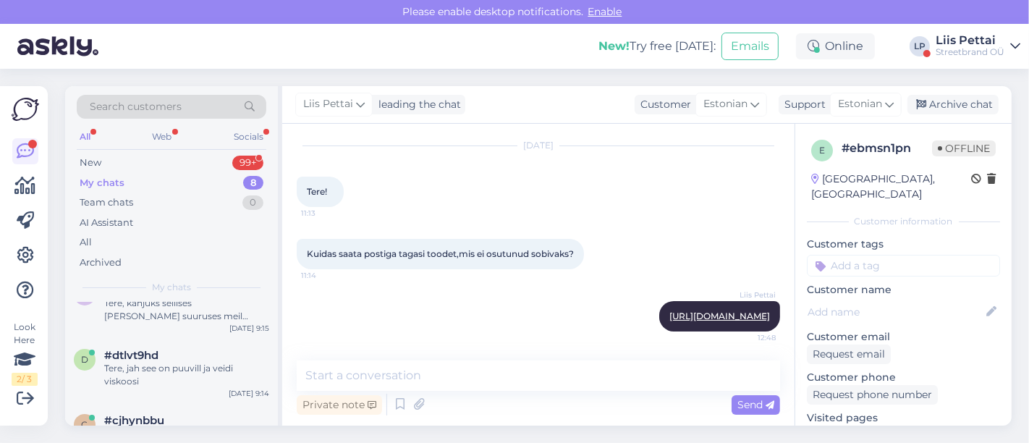
scroll to position [344, 0]
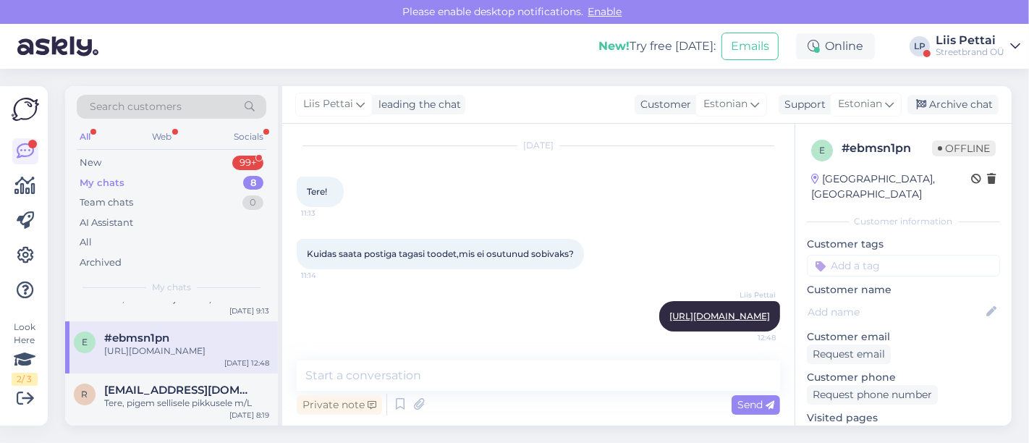
click at [1005, 43] on div "Liis Pettai" at bounding box center [970, 41] width 69 height 12
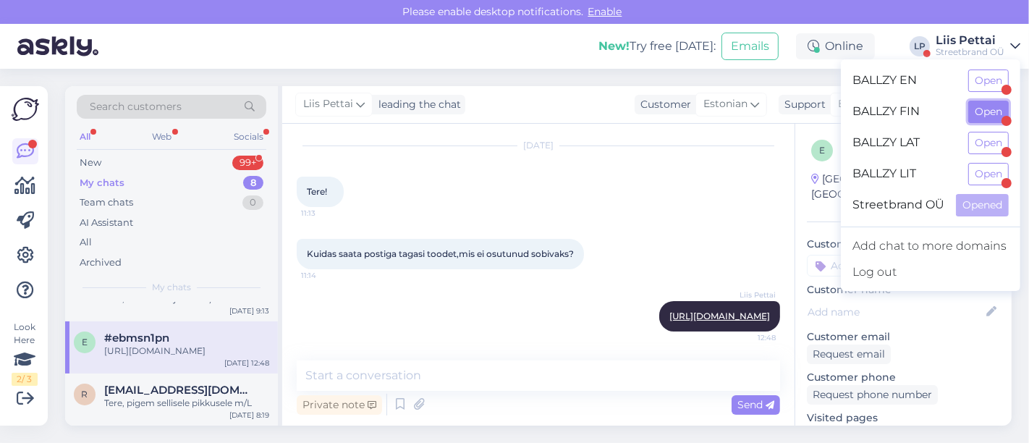
click at [987, 111] on button "Open" at bounding box center [989, 112] width 41 height 22
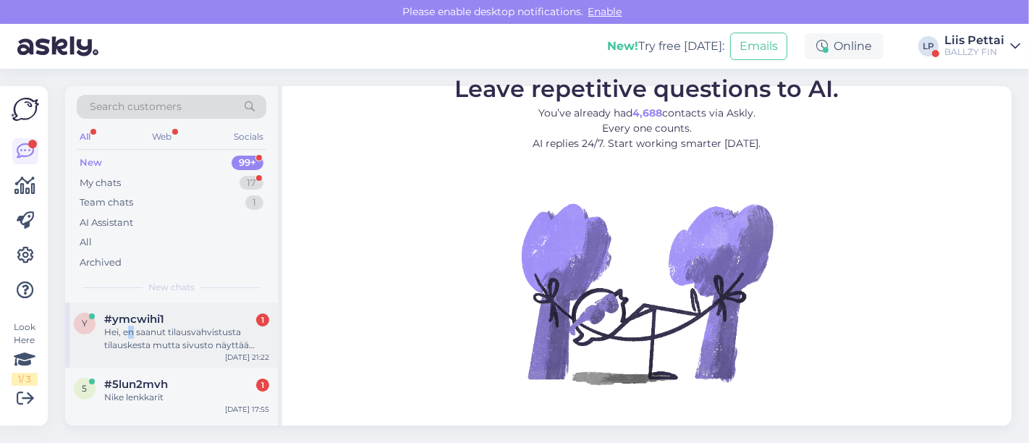
click at [132, 329] on div "Hei, en saanut tilausvahvistusta tilauskesta mutta sivusto näyttää että tilaus …" at bounding box center [186, 339] width 165 height 26
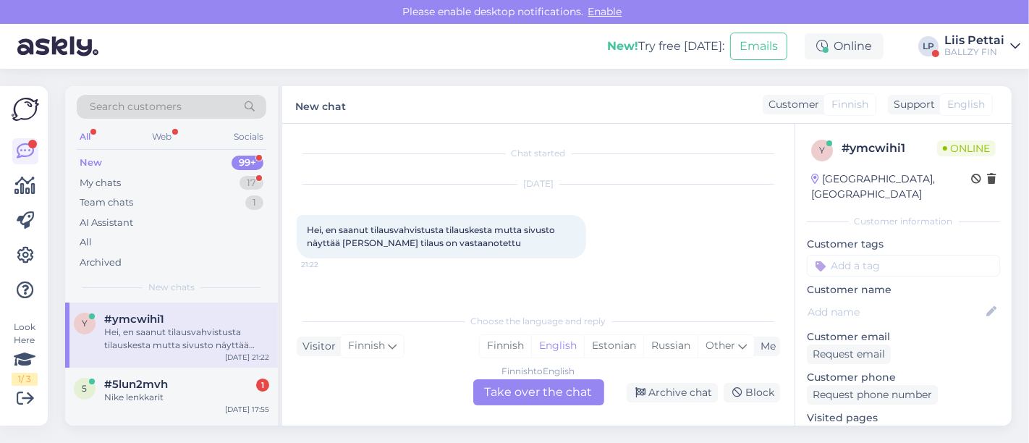
click at [538, 389] on div "Finnish to English Take over the chat" at bounding box center [538, 392] width 131 height 26
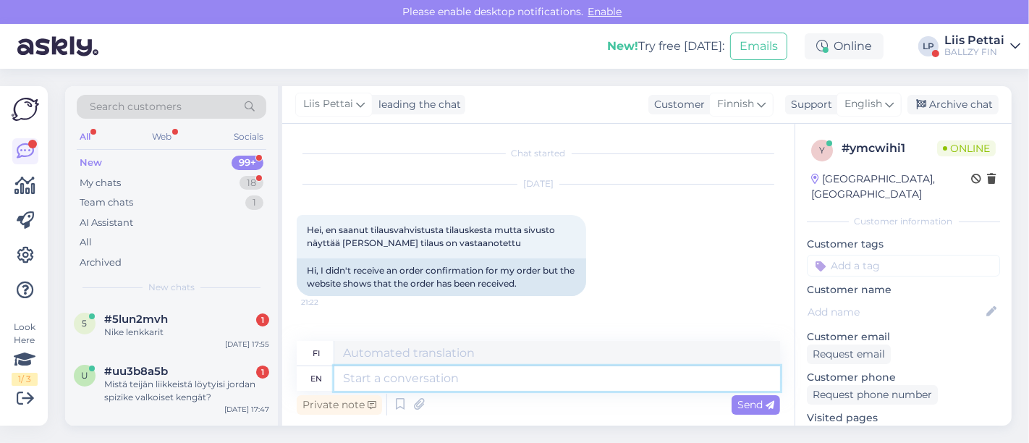
click at [531, 377] on textarea at bounding box center [557, 378] width 446 height 25
type textarea "your n"
type textarea "sinun"
type textarea "your name y"
type textarea "nimesi"
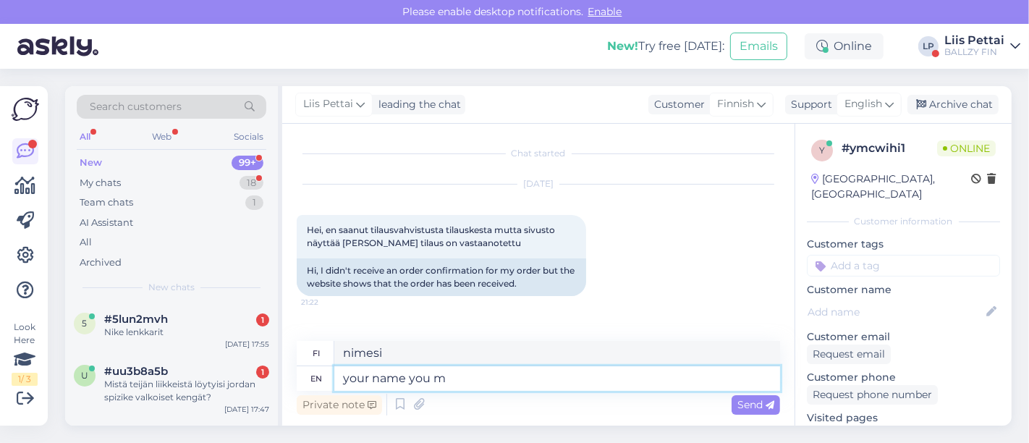
type textarea "your name you ma"
type textarea "sinun nimesi sinä"
type textarea "your name you made t"
type textarea "nimesi, jonka loit"
type textarea "your name you made the order d"
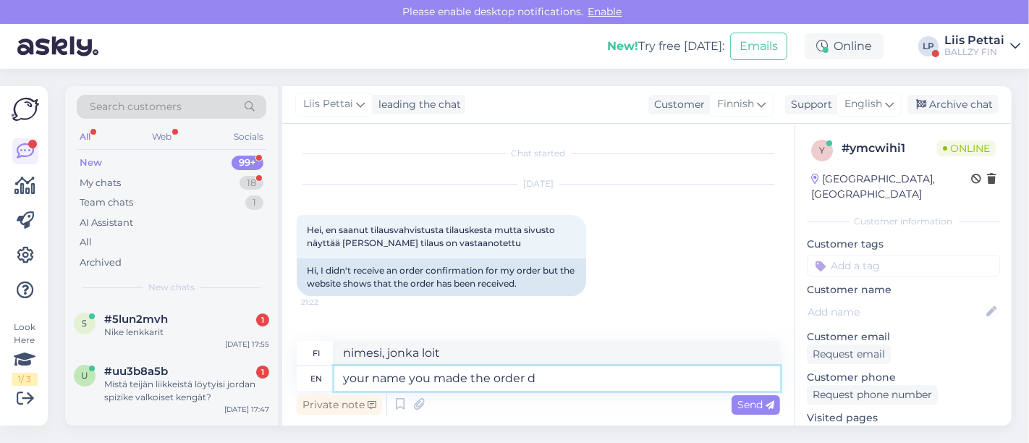
type textarea "nimesi, jolla teit tilauksen"
type textarea "your name you made the order from?"
type textarea "keneltä teit tilauksen? -nimesi?"
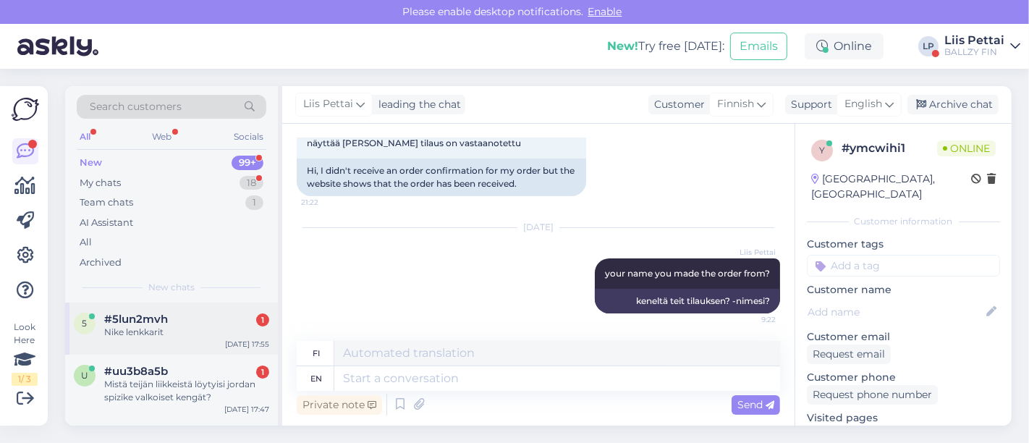
click at [220, 316] on div "#5lun2mvh 1" at bounding box center [186, 319] width 165 height 13
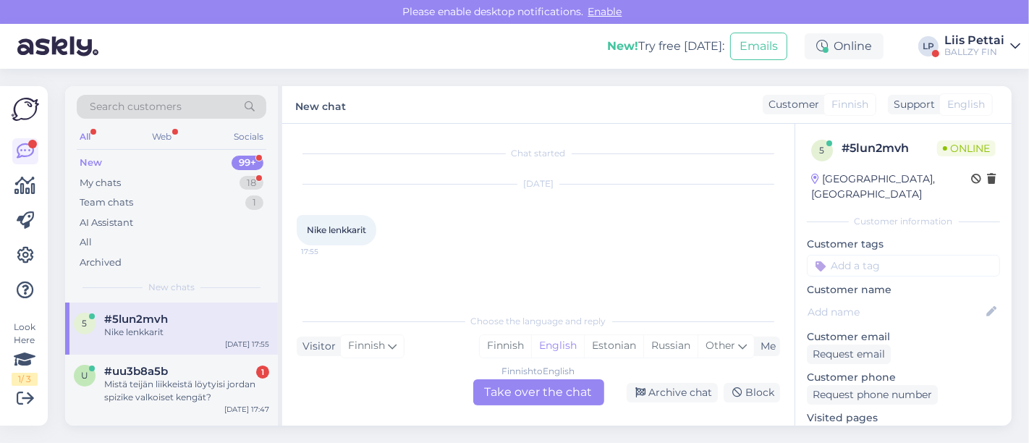
click at [536, 387] on div "Finnish to English Take over the chat" at bounding box center [538, 392] width 131 height 26
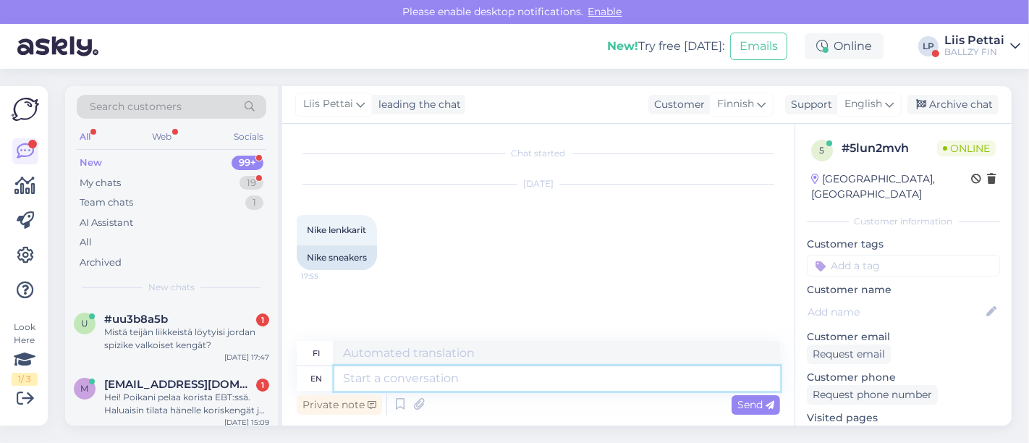
click at [532, 376] on textarea at bounding box center [557, 378] width 446 height 25
click at [196, 327] on div "Mistä teijän liikkeistä löytyisi jordan spizike valkoiset kengät?" at bounding box center [186, 339] width 165 height 26
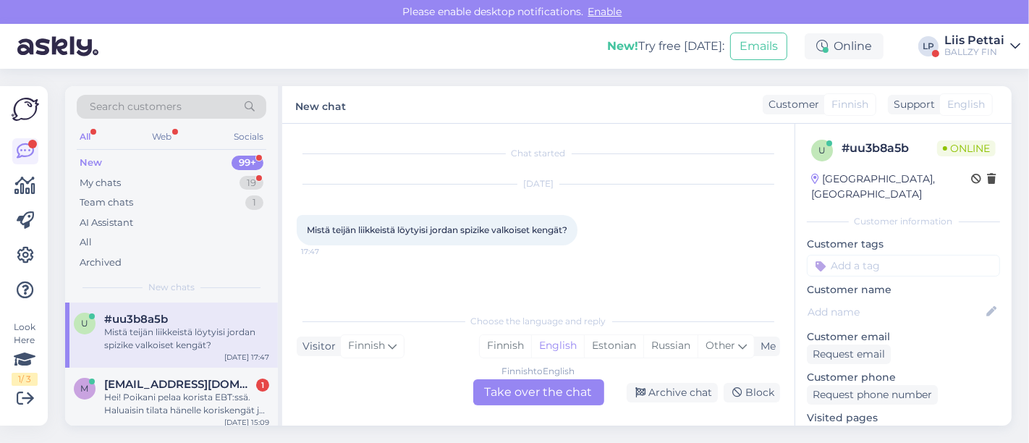
click at [502, 391] on div "Finnish to English Take over the chat" at bounding box center [538, 392] width 131 height 26
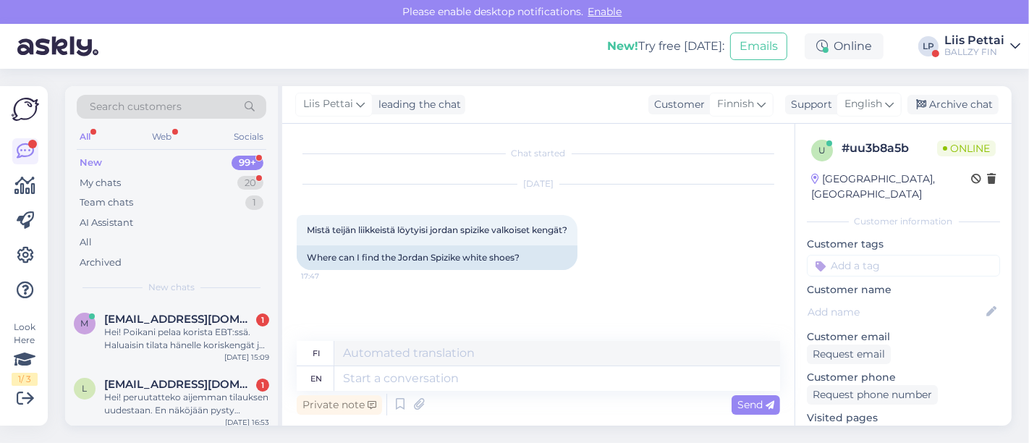
click at [465, 391] on div "Private note Send" at bounding box center [539, 405] width 484 height 28
click at [471, 383] on textarea at bounding box center [557, 378] width 446 height 25
click at [921, 426] on link "https://ballzy.eu/fi/product/jordan-spizike-low-fq1759-103-8-5-cnf" at bounding box center [864, 432] width 114 height 13
click at [380, 379] on textarea at bounding box center [557, 378] width 446 height 25
type textarea "you"
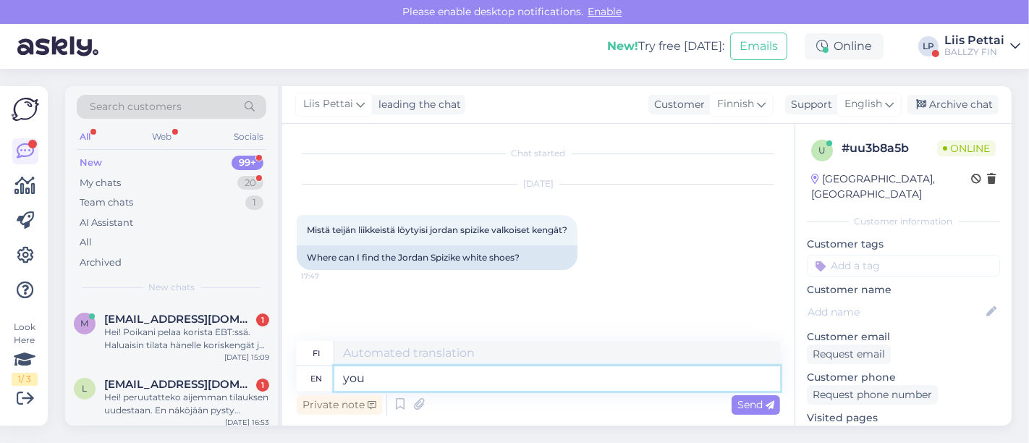
type textarea "sinä"
type textarea "you mean"
type textarea "tarkoitatko"
type textarea "you mean whicj"
type textarea "tarkoitatko whicj:tä"
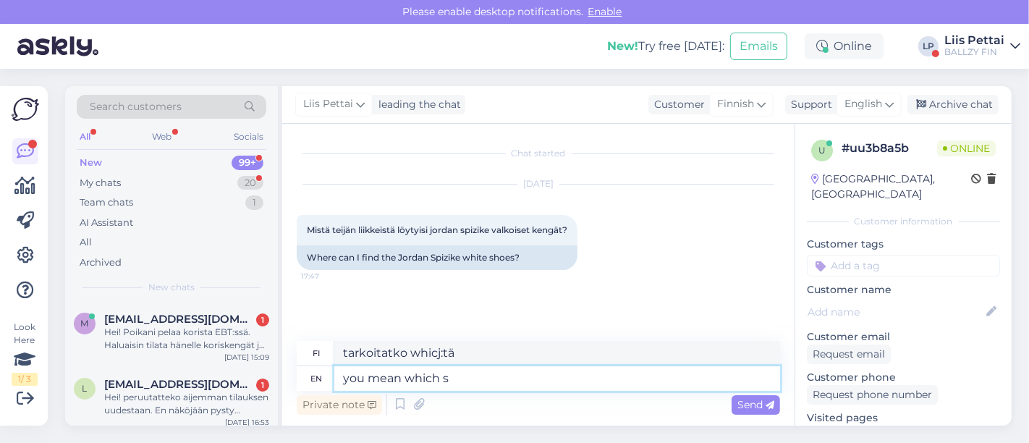
type textarea "you mean which st"
type textarea "tarkoitatko mitä"
type textarea "you mean which store or"
type textarea "tarkoitatko mitä kauppaa"
type textarea "you mean which store or w"
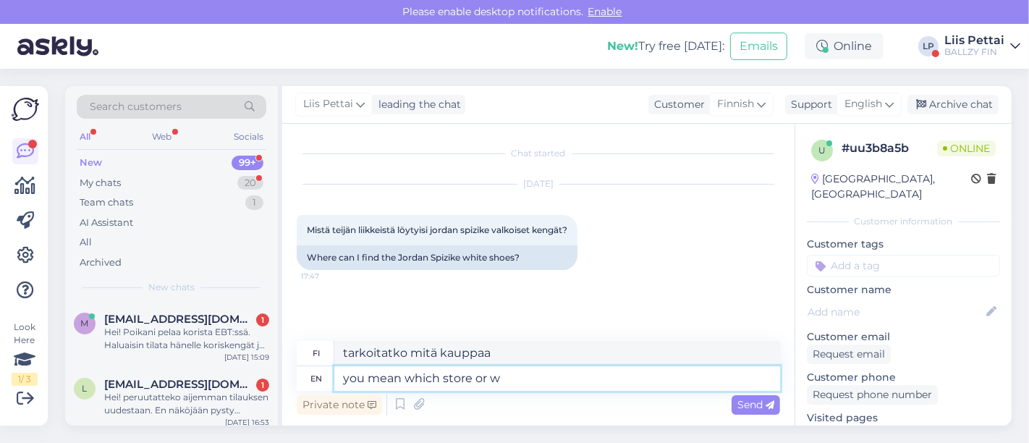
type textarea "tarkoitatko mitä kauppaa vai"
type textarea "you mean which store or what?"
type textarea "tarkoitatko mitä kauppaa vai mitä?"
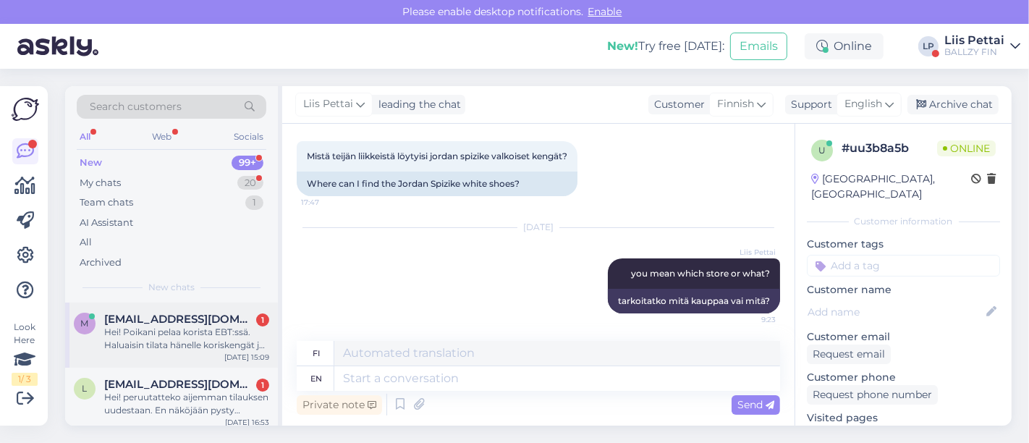
click at [185, 328] on div "Hei! Poikani pelaa korista EBT:ssä. Haluaisin tilata hänelle koriskengät ja kuu…" at bounding box center [186, 339] width 165 height 26
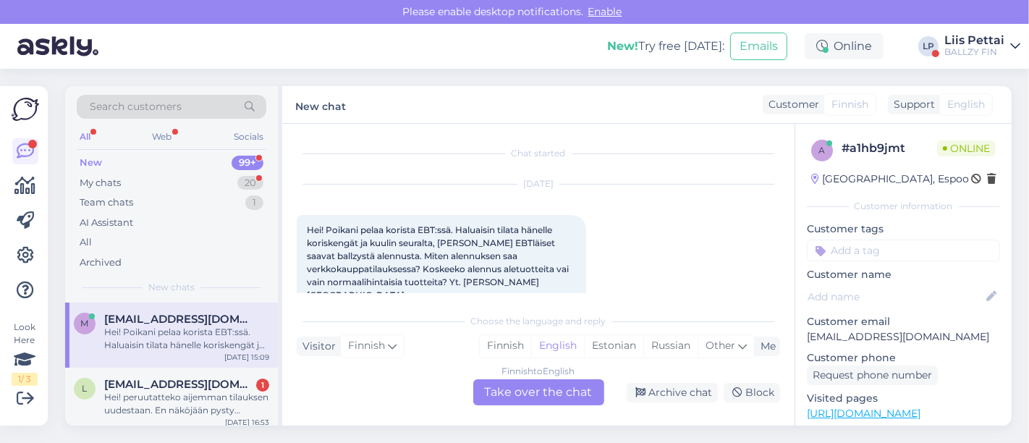
scroll to position [20, 0]
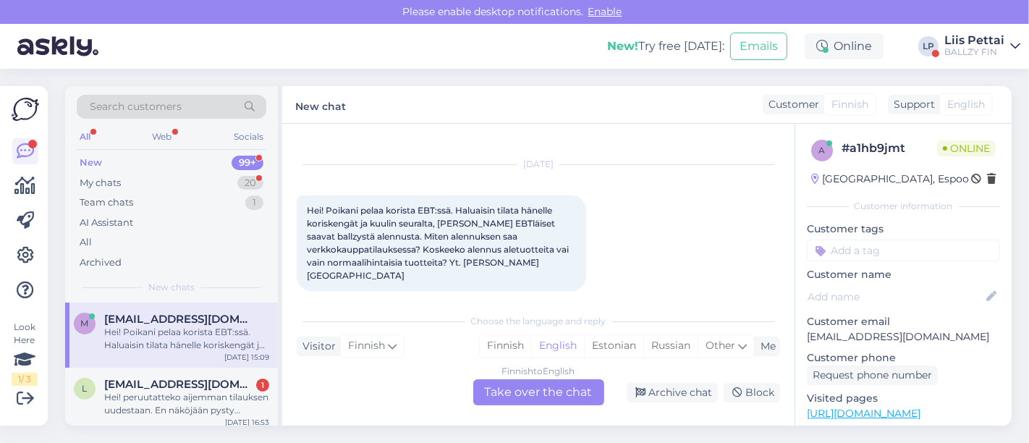
click at [528, 384] on div "Finnish to English Take over the chat" at bounding box center [538, 392] width 131 height 26
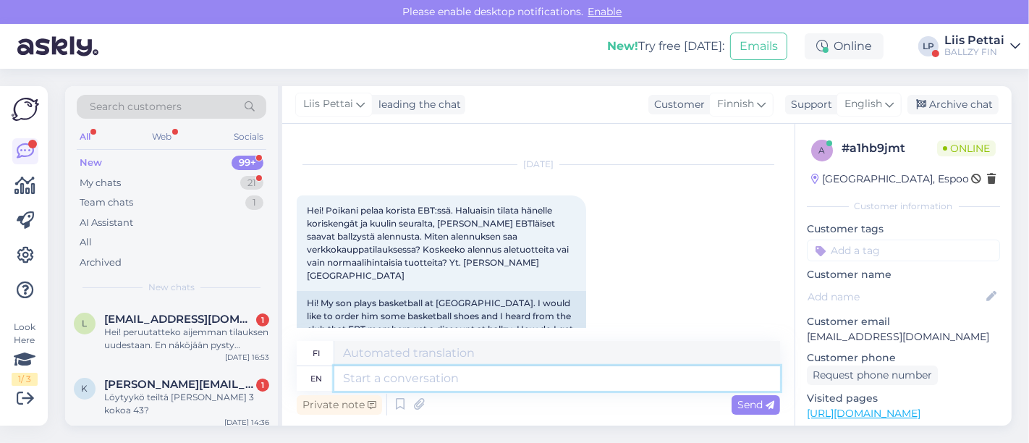
click at [533, 372] on textarea at bounding box center [557, 378] width 446 height 25
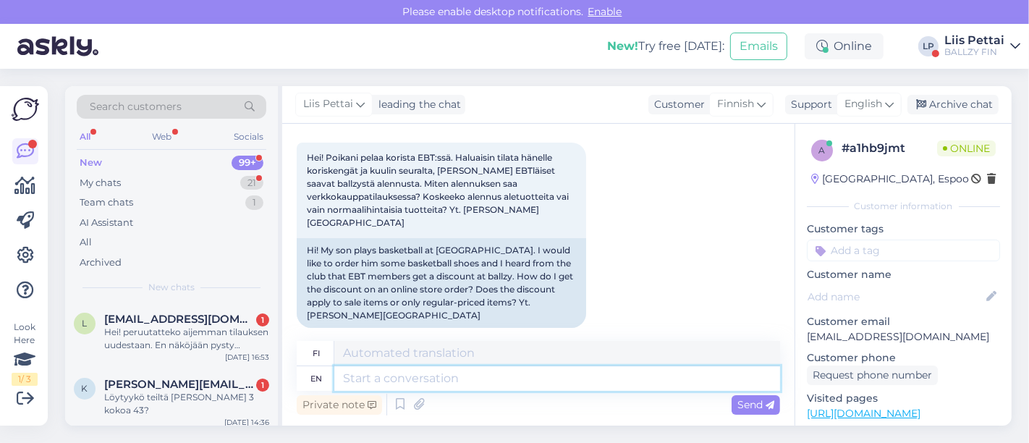
scroll to position [74, 0]
type textarea "Hello, t"
type textarea "Hei,"
type textarea "Hello, the discount i"
type textarea "Hei, alennus"
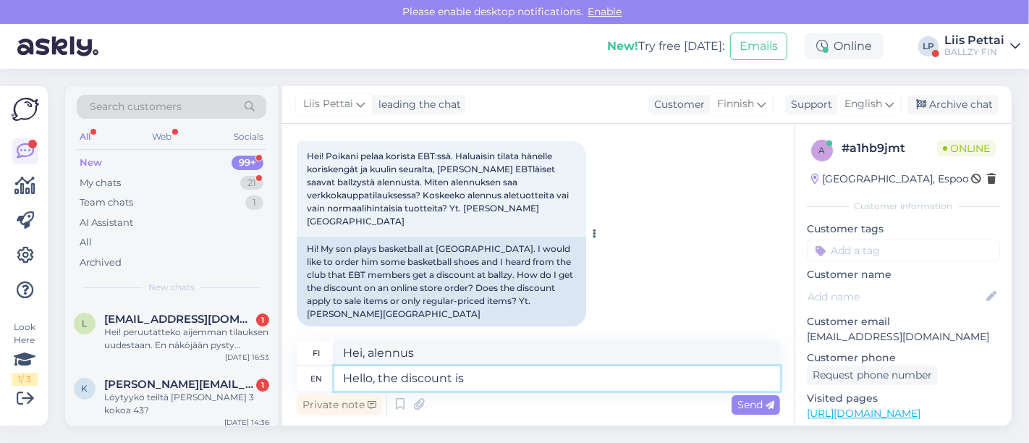
type textarea "Hello, the discount is"
type textarea "Hei, alennus on"
type textarea "Hello, the discount is only v"
type textarea "Hei, alennus on vain"
type textarea "Hello, the discount is only valid in"
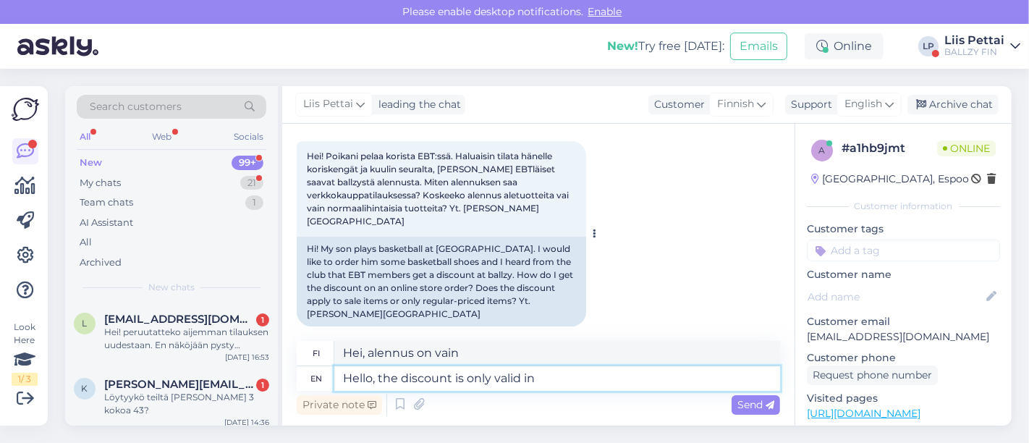
type textarea "Hei, alennus on voimassa vain"
type textarea "Hello, the discount is only valid in espoo s"
type textarea "Hei, alennus on voimassa vain Espoossa"
type textarea "Hello, the discount is only valid in espoo store."
type textarea "Hei, alennus on voimassa vain Espoon myymälässä."
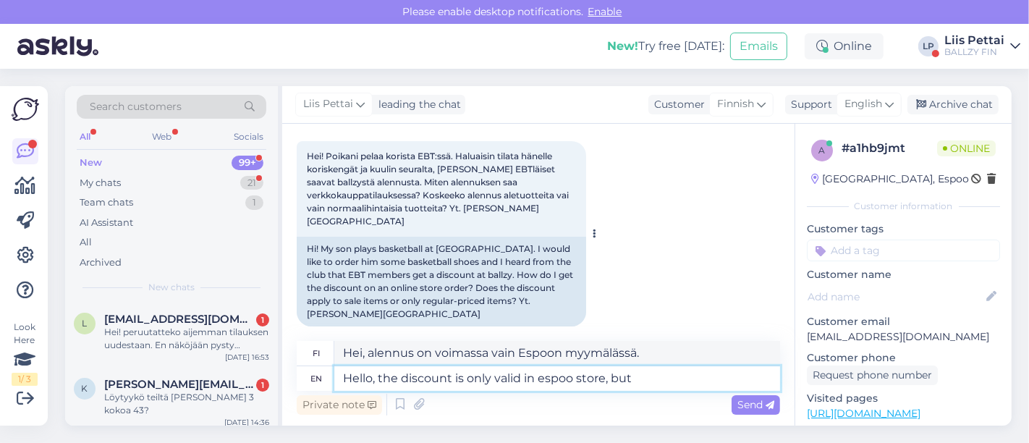
type textarea "Hello, the discount is only valid in espoo store, but i"
type textarea "Hei, alennus on voimassa vain Espoon myymälässä, mutta"
type textarea "Hello, the discount is only valid in espoo store, but it has"
type textarea "Hei, alennus on voimassa vain Espoon myymälässä, mutta se"
type textarea "Hello, the discount is only valid in espoo store, but it has a"
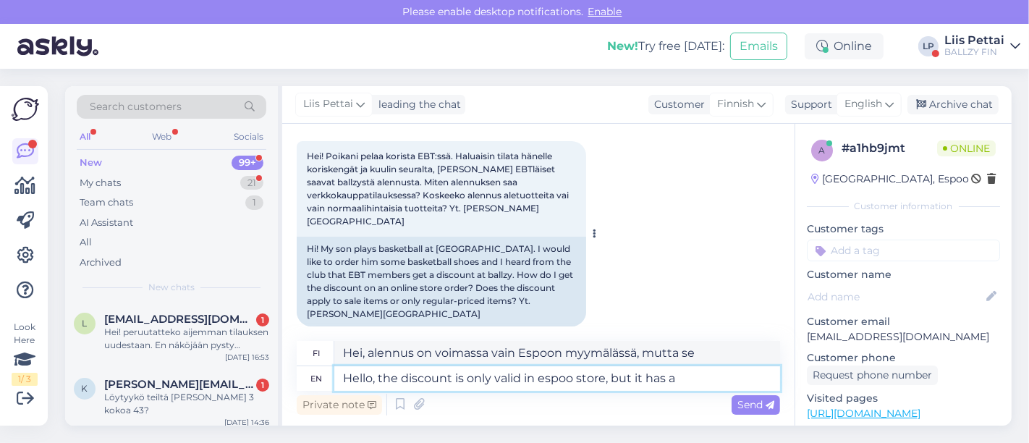
type textarea "Hei, alennus on voimassa vain Espoon myymälässä, mutta sillä on"
type textarea "Hello, the discount is only valid in espoo store, but it has a good"
type textarea "Hei, alennus on voimassa vain Espoon myymälässä, mutta siellä on hyvä"
type textarea "Hello, the discount is only valid in espoo store, but it has a good basketball s"
type textarea "Hei, alennus on voimassa vain Espoon myymälässä, mutta siellä on hyvä koripallo"
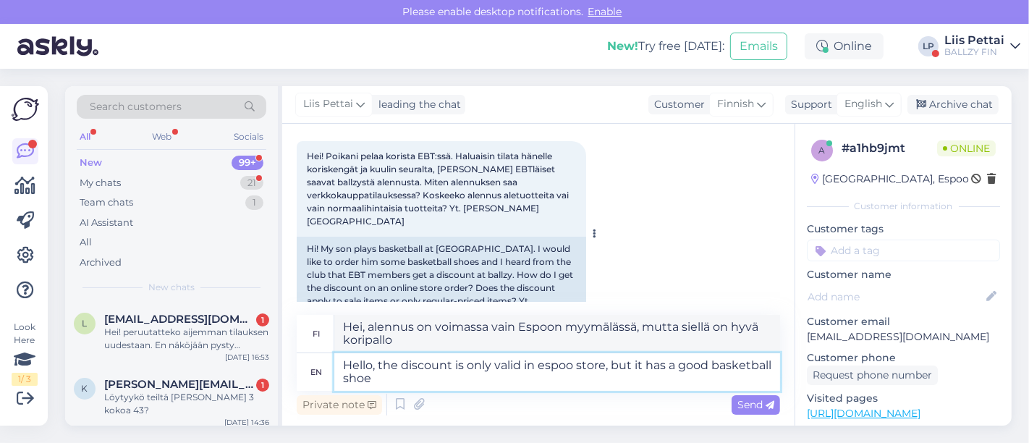
type textarea "Hello, the discount is only valid in espoo store, but it has a good basketball …"
type textarea "Hei, alennus on voimassa vain Espoon myymälässä, mutta siinä on hyvät koripallo…"
type textarea "Hello, the discount is only valid in espoo store, but it has a good basketball …"
type textarea "Hei, alennus on voimassa vain Espoon myymälässä, mutta siellä on hyvä koripallo…"
type textarea "Hello, the discount is only valid in espoo store, but it has a good basketball …"
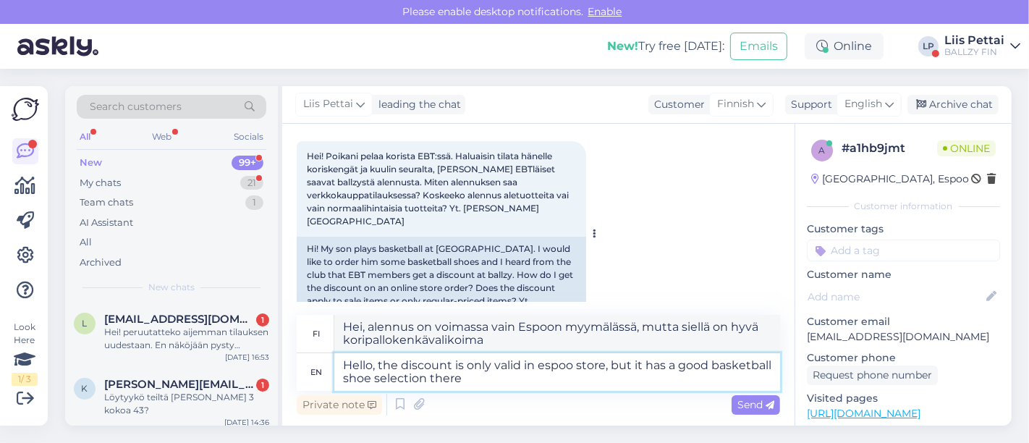
type textarea "Hei, alennus on voimassa vain Espoon myymälässä, mutta siellä on hyvä koripallo…"
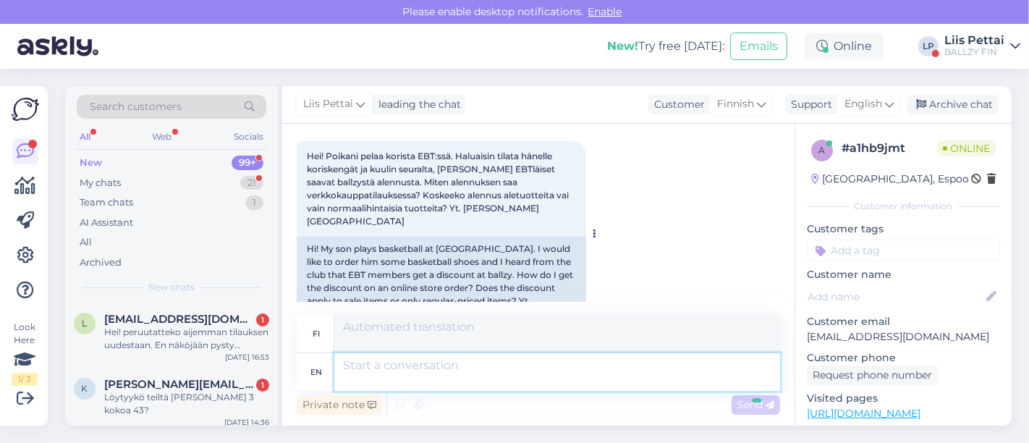
scroll to position [217, 0]
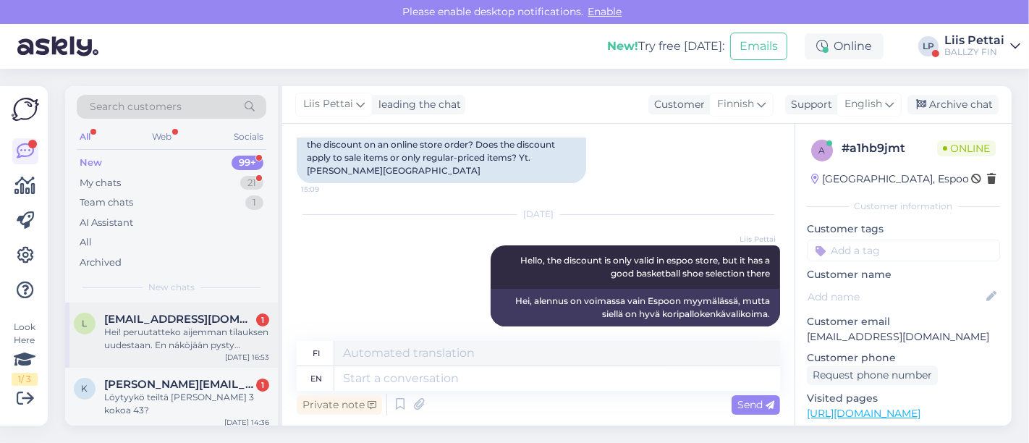
click at [136, 354] on div "l leevimaatta00@gmail.com 1 Hei! peruutatteko aijemman tilauksen uudestaan. En …" at bounding box center [171, 335] width 213 height 65
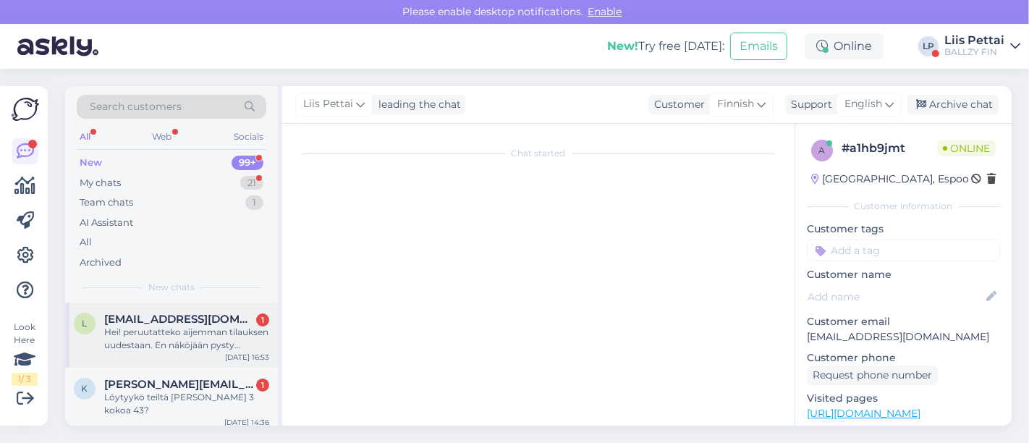
scroll to position [0, 0]
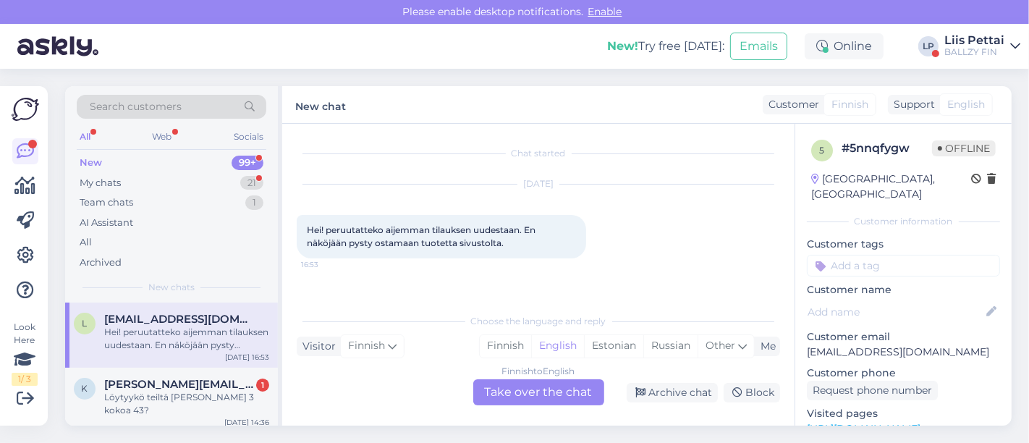
click at [552, 398] on div "Finnish to English Take over the chat" at bounding box center [538, 392] width 131 height 26
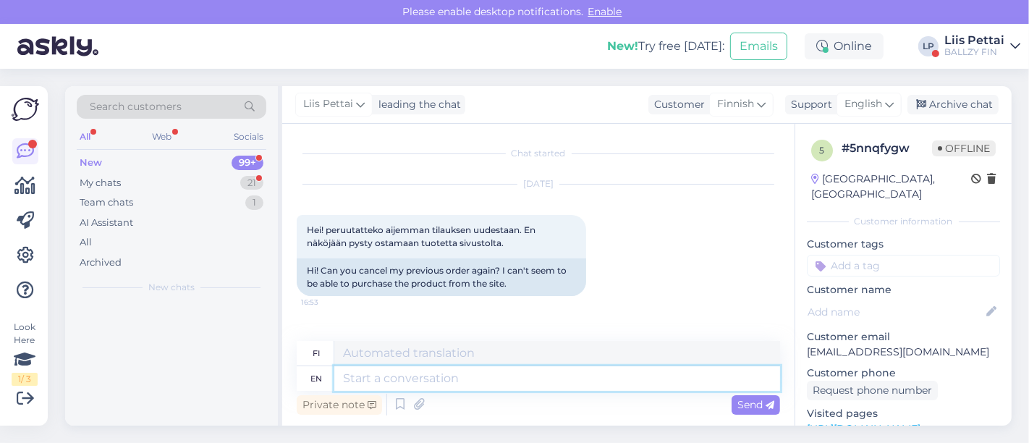
click at [539, 376] on textarea at bounding box center [557, 378] width 446 height 25
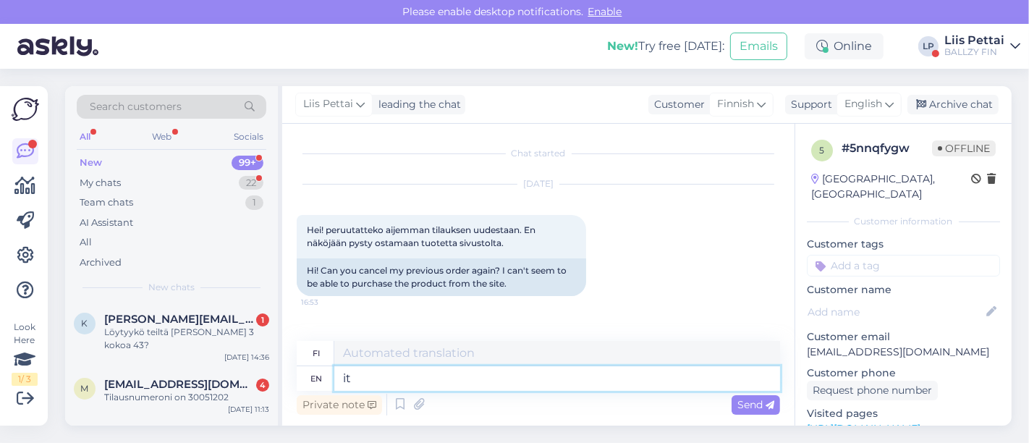
type textarea "it"
type textarea "se"
type textarea "it comes b"
type textarea "se tulee"
type textarea "it comes back i"
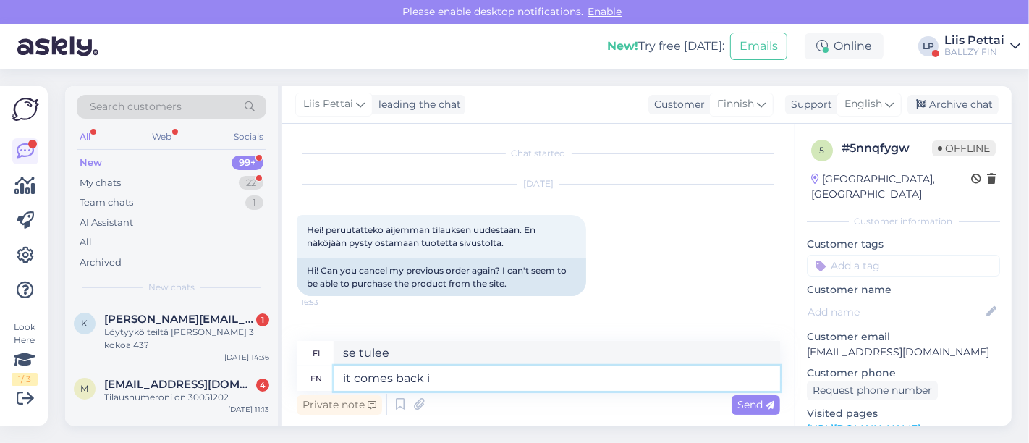
type textarea "se tulee takaisin"
type textarea "it comes back in a"
type textarea "se palaa takaisin"
type textarea "it comes back in a couple"
type textarea "se palaa parin kuluttua"
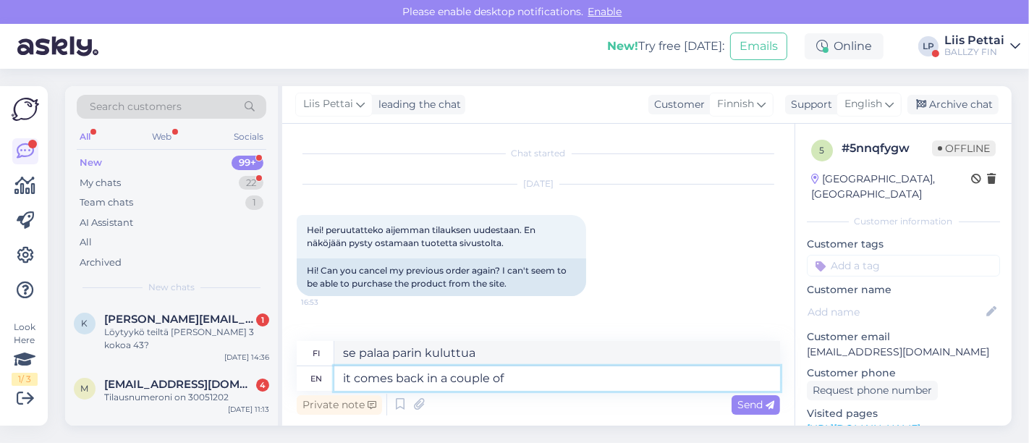
type textarea "it comes back in a couple of"
type textarea "se palaa parin minuutin kuluttua"
type textarea "it comes back in a couple of hours i"
type textarea "se palaa parin tunnin päästä"
type textarea "it comes back in a couple of hours if th"
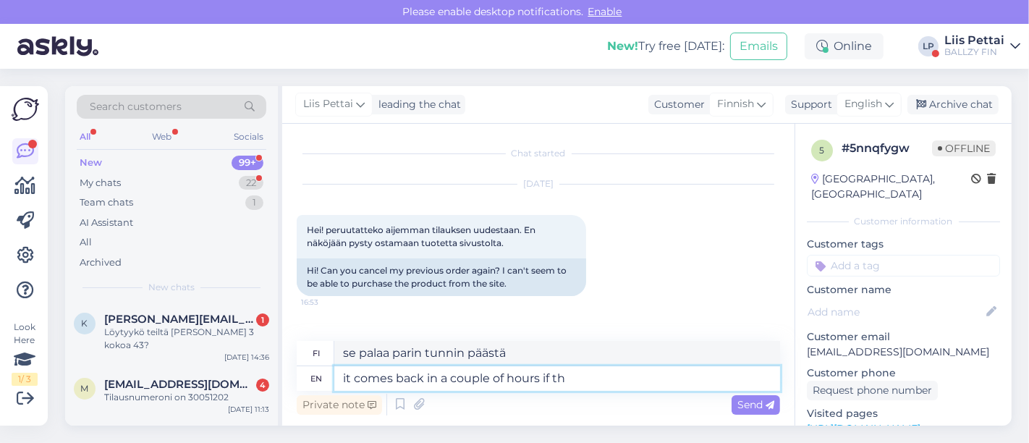
type textarea "se palaa parin tunnin päästä, jos"
type textarea "it comes back in a couple of hours if the"
type textarea "se palaa parin tunnin kuluttua, jos"
type textarea "it comes back in a couple of hours if the order"
type textarea "se tulee takaisin parin tunnin kuluttua, jos tilaus"
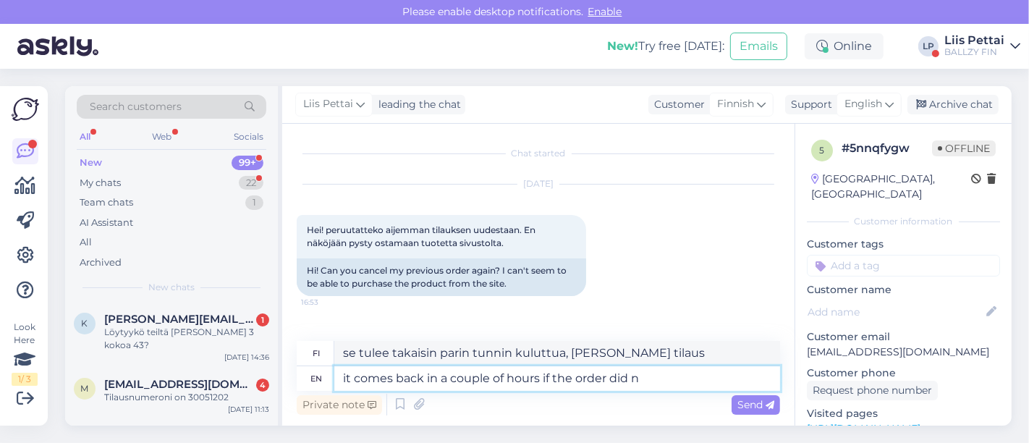
type textarea "it comes back in a couple of hours if the order did no"
type textarea "se tulee takaisin parin tunnin kuluttua, jos tilaus epäonnistui"
type textarea "it comes back in a couple of hours if the order did not com"
type textarea "se tulee takaisin parin tunnin kuluttua, jos tilaus ei ole tullut perille"
type textarea "it comes back in a couple of hours if the order did not come th"
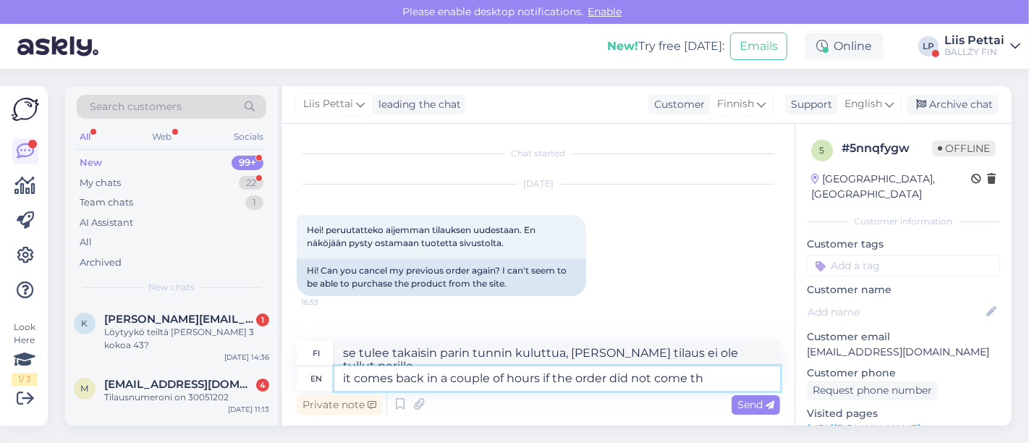
type textarea "se tulee takaisin parin tunnin kuluttua, jos tilaus ei ole tullut"
type textarea "it comes back in a couple of hours if the order did not come through"
type textarea "se tulee takaisin parin tunnin kuluttua, jos tilaus ei ole tullut perille"
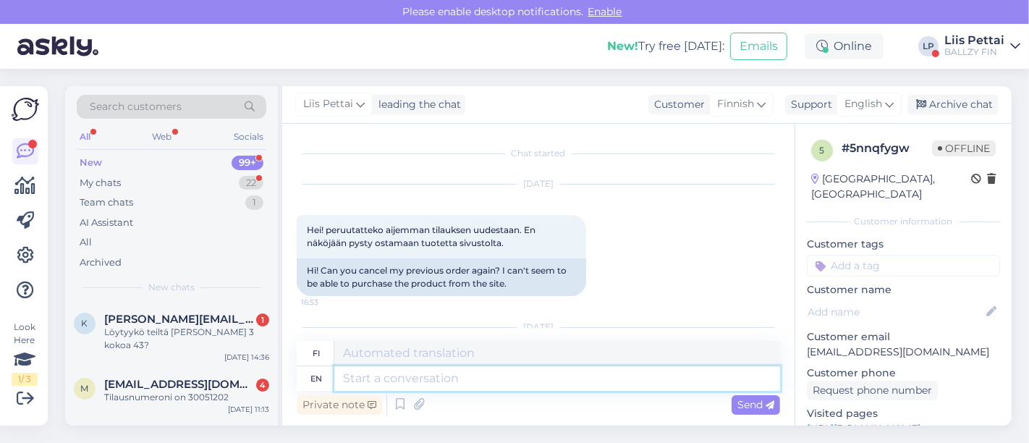
scroll to position [126, 0]
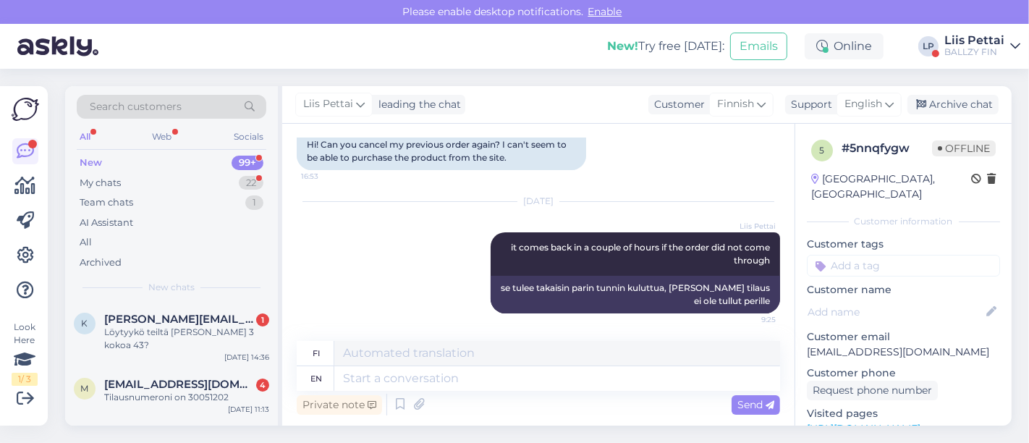
drag, startPoint x: 799, startPoint y: 291, endPoint x: 793, endPoint y: 249, distance: 42.4
click at [793, 249] on div "Chat started Sep 4 2025 Hei! peruutatteko aijemman tilauksen uudestaan. En näkö…" at bounding box center [647, 275] width 730 height 302
